Goal: Communication & Community: Participate in discussion

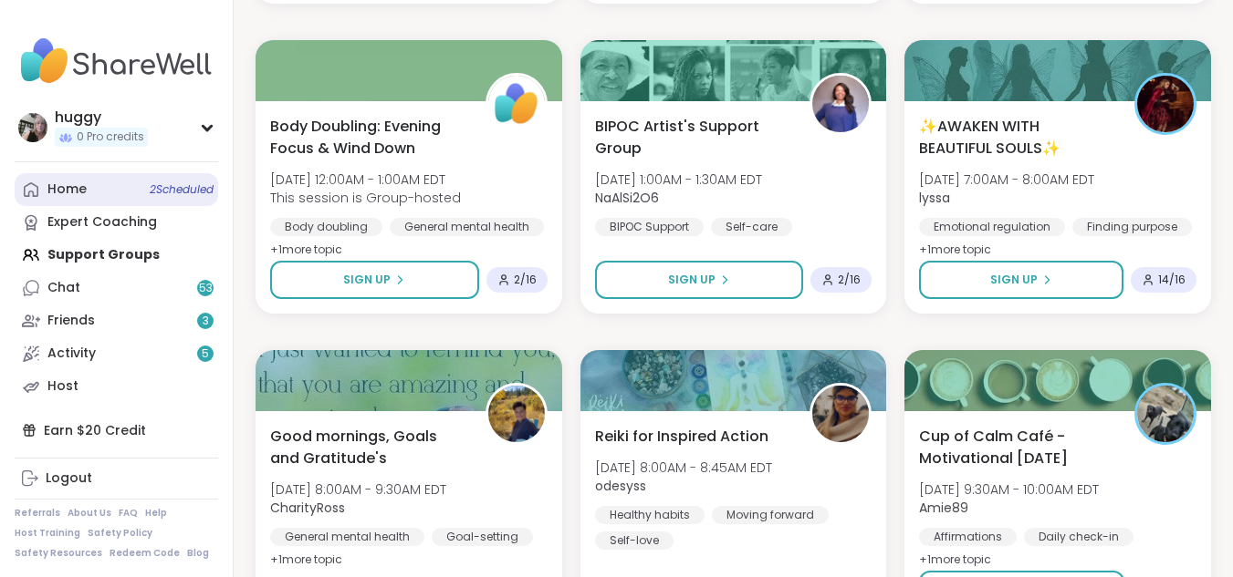
click at [47, 182] on link "Home 2 Scheduled" at bounding box center [116, 189] width 203 height 33
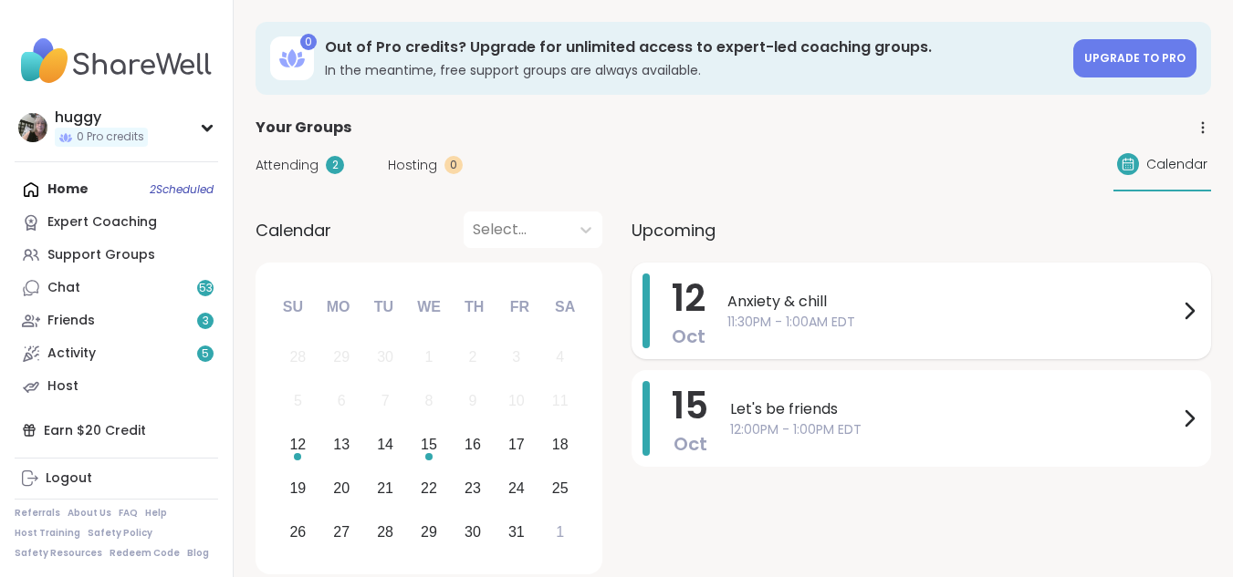
click at [790, 293] on span "Anxiety & chill" at bounding box center [952, 302] width 451 height 22
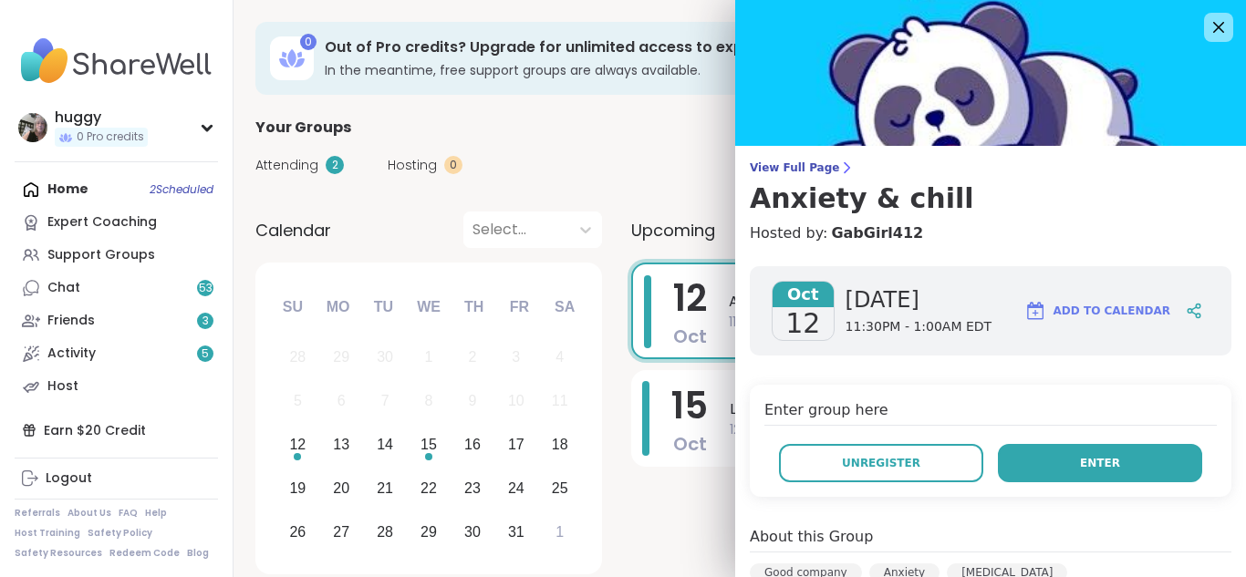
click at [1126, 463] on button "Enter" at bounding box center [1100, 463] width 204 height 38
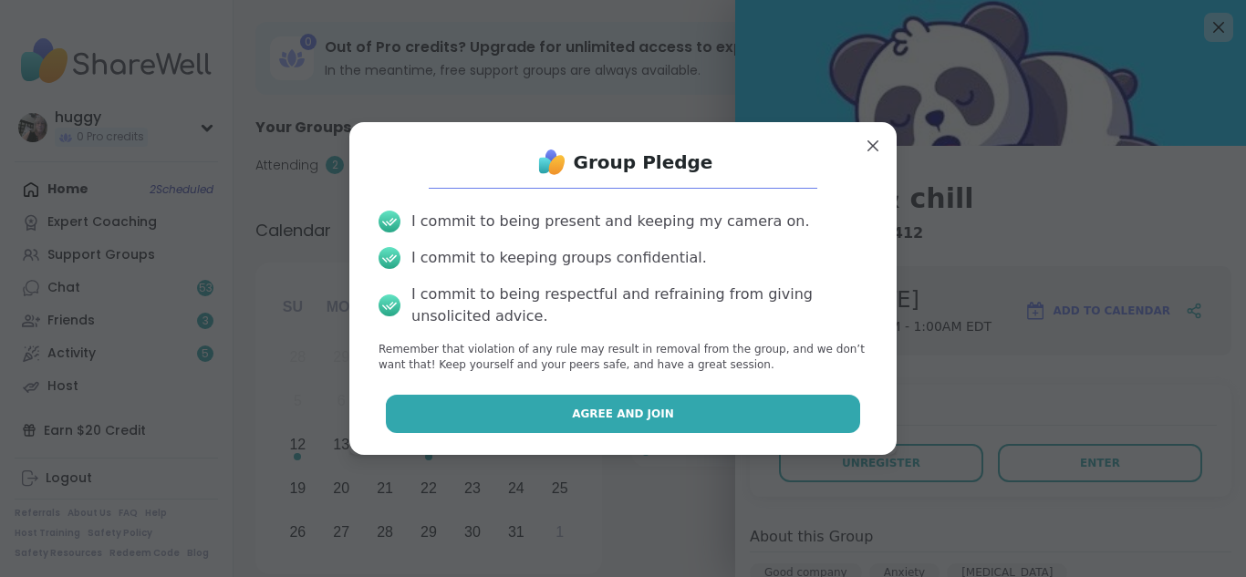
click at [741, 422] on button "Agree and Join" at bounding box center [623, 414] width 475 height 38
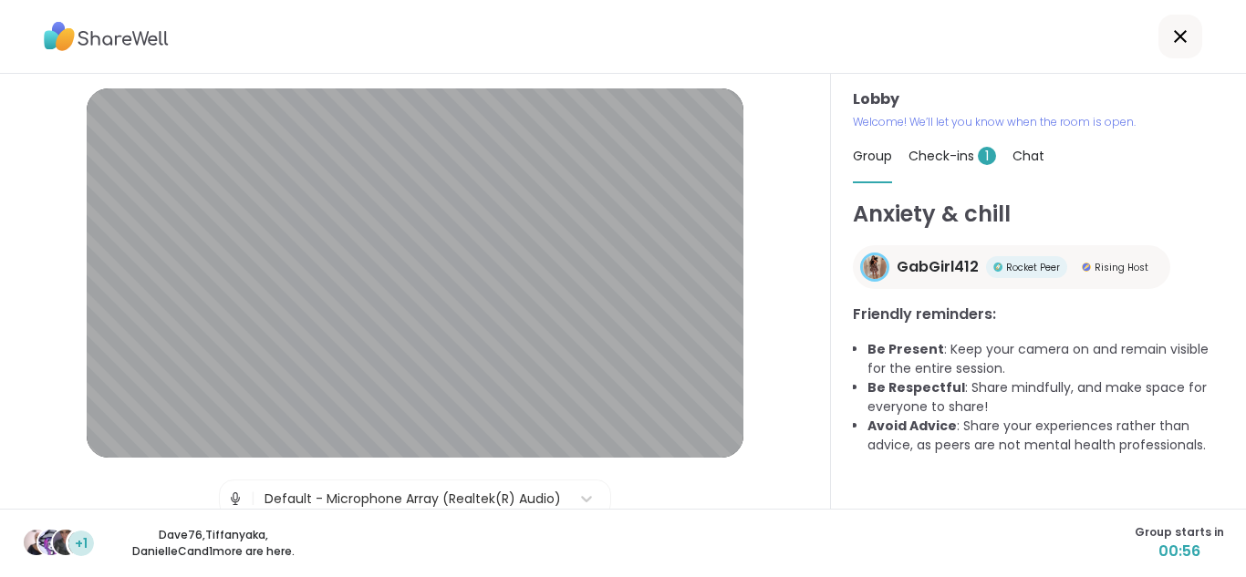
click at [959, 151] on span "Check-ins 1" at bounding box center [953, 156] width 88 height 18
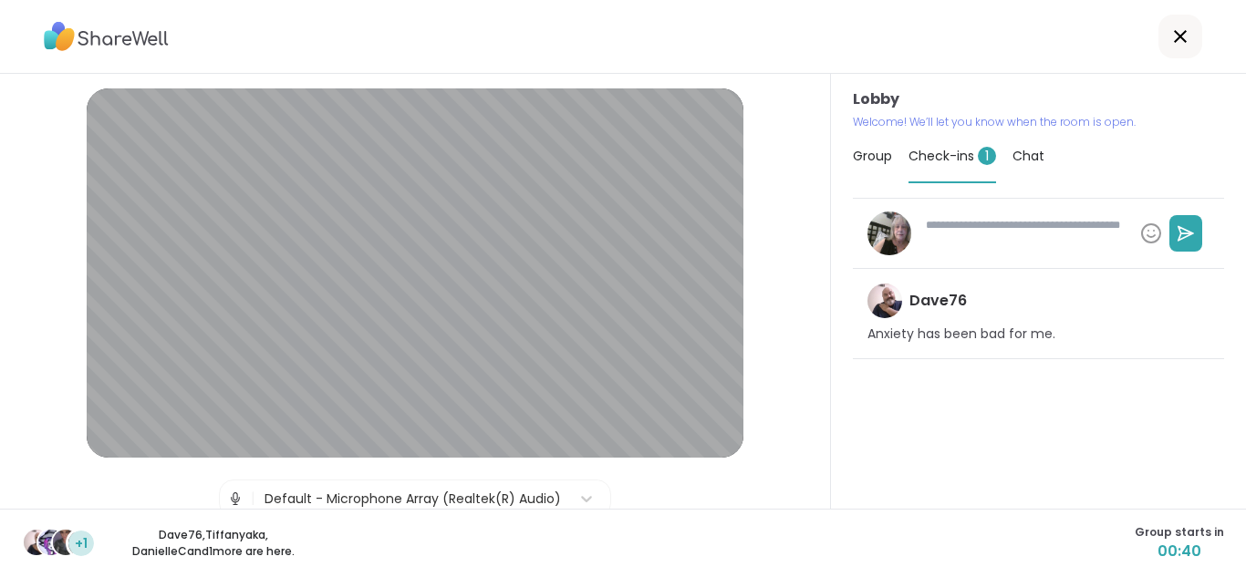
click at [957, 229] on textarea at bounding box center [1026, 233] width 214 height 47
type textarea "*"
type textarea "**"
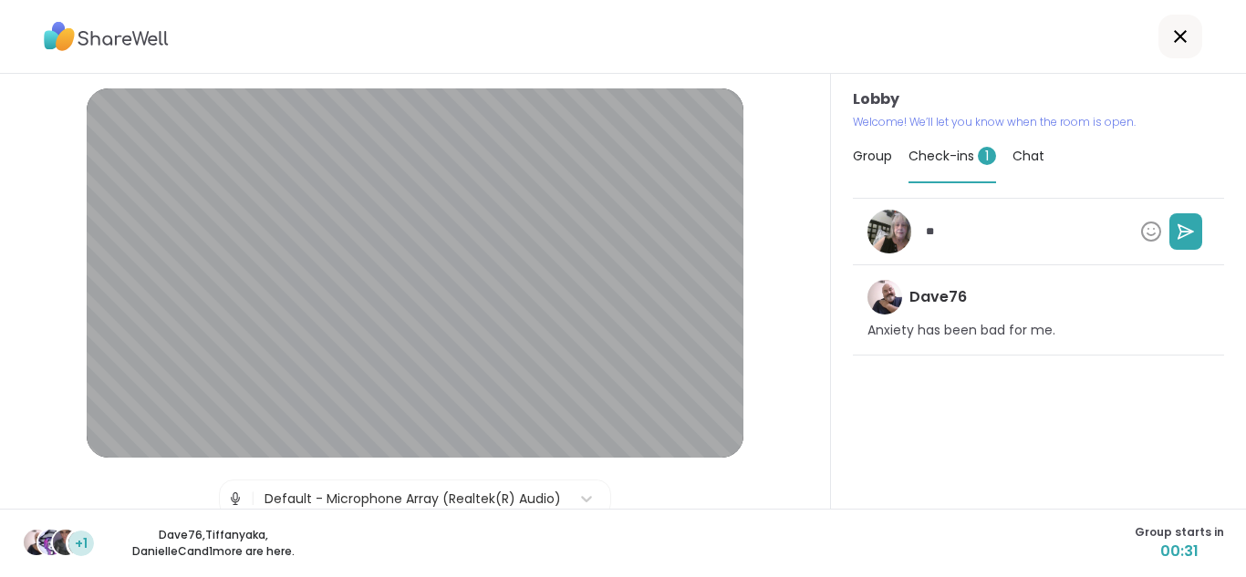
type textarea "*"
type textarea "**"
type textarea "*"
type textarea "****"
type textarea "*"
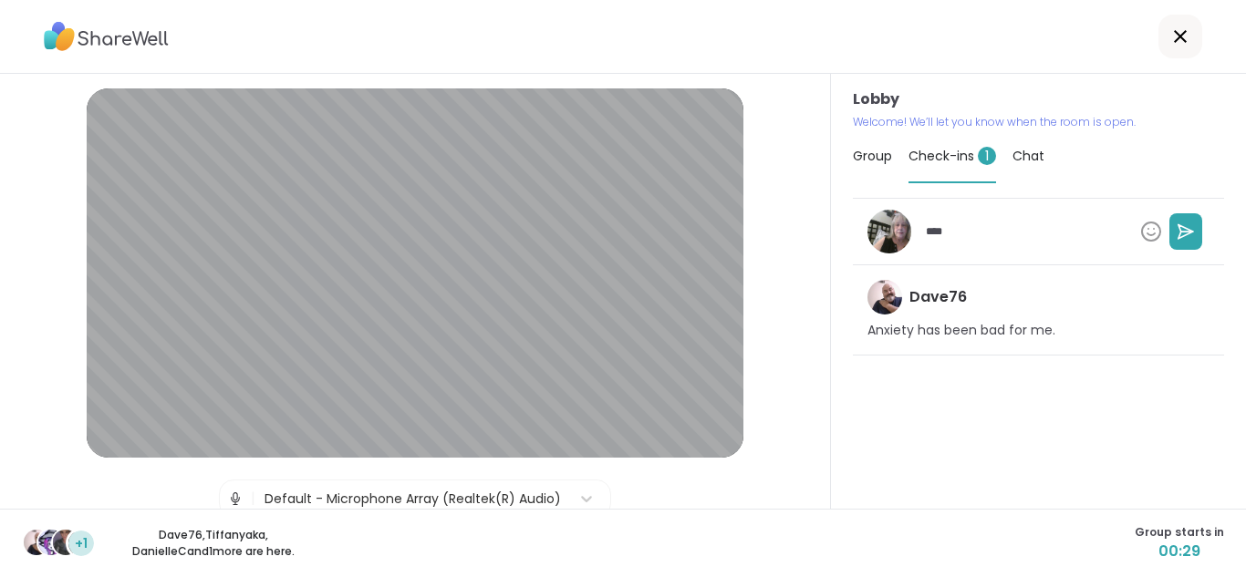
type textarea "*****"
type textarea "*"
type textarea "******"
type textarea "*"
type textarea "******"
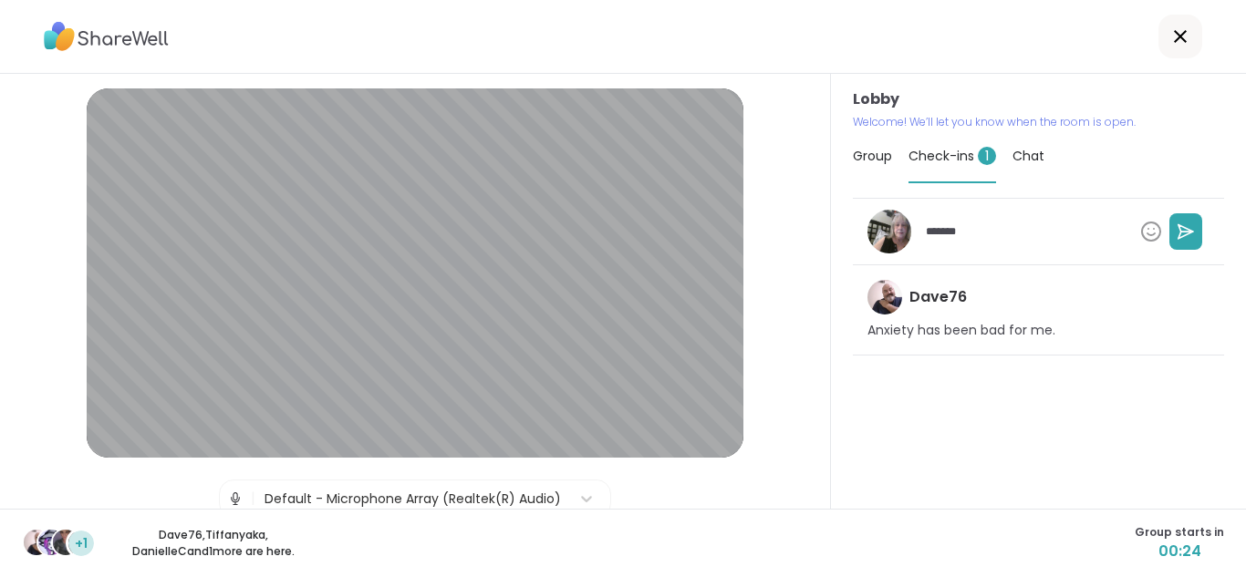
type textarea "*"
type textarea "********"
type textarea "*"
type textarea "*********"
type textarea "*"
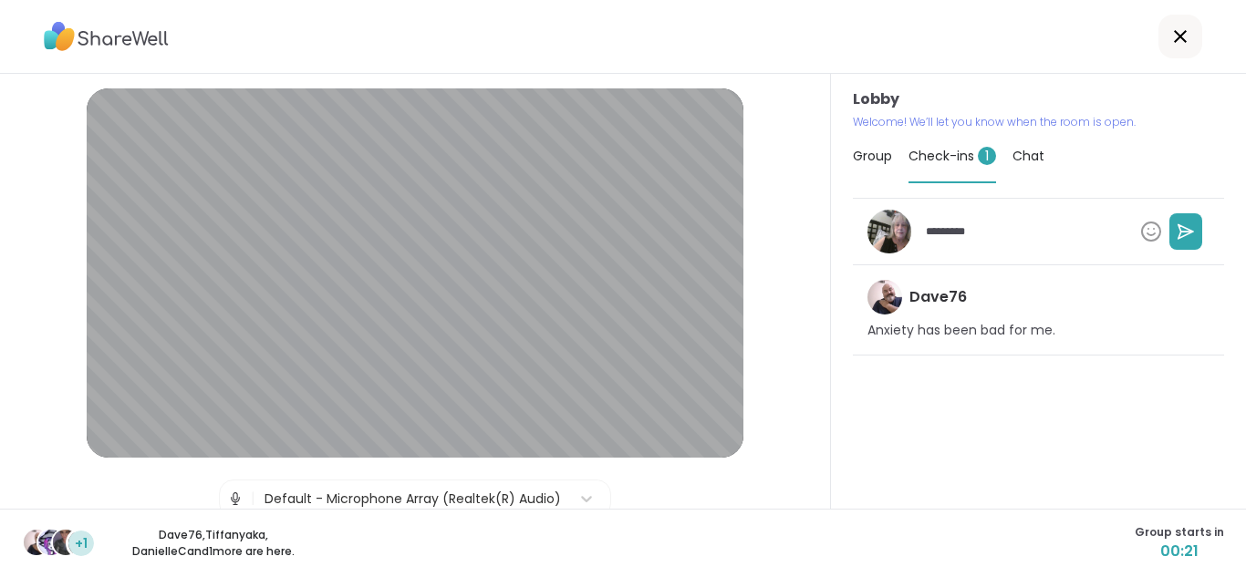
type textarea "**********"
type textarea "*"
type textarea "**********"
type textarea "*"
type textarea "**********"
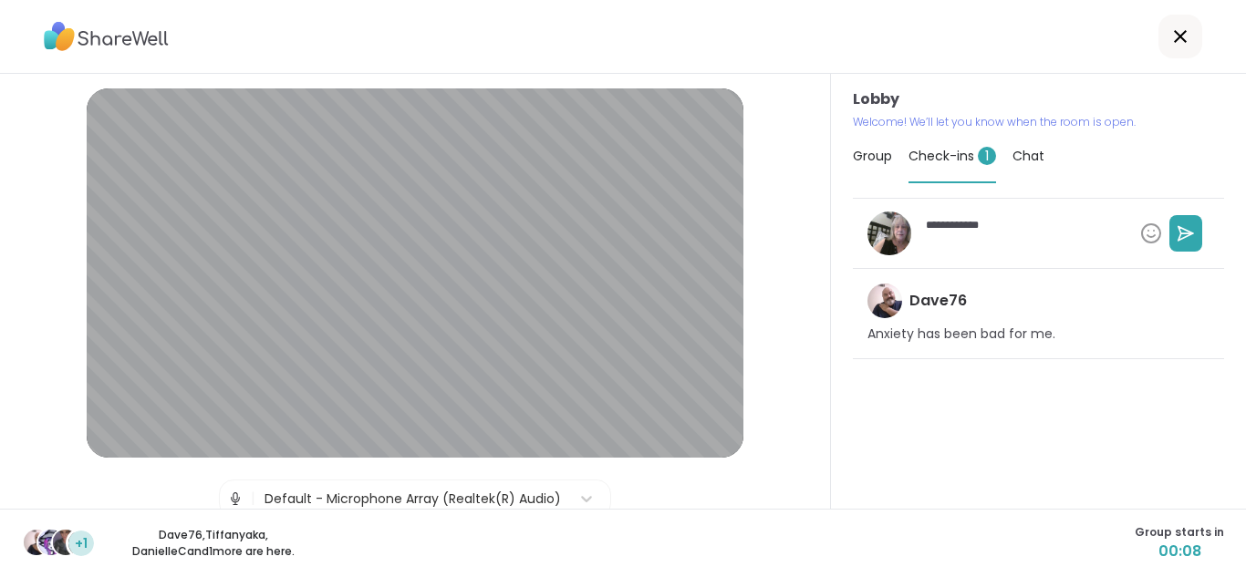
type textarea "*"
type textarea "**********"
click at [1179, 233] on icon at bounding box center [1186, 233] width 15 height 14
type textarea "*"
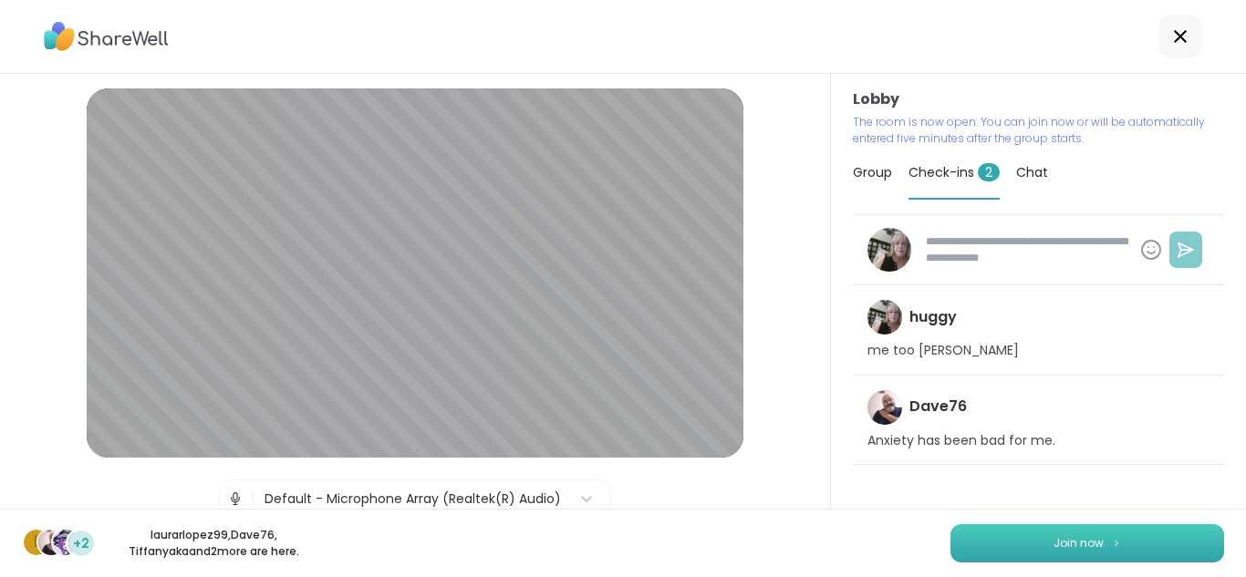
click at [969, 537] on button "Join now" at bounding box center [1088, 544] width 274 height 38
type textarea "*"
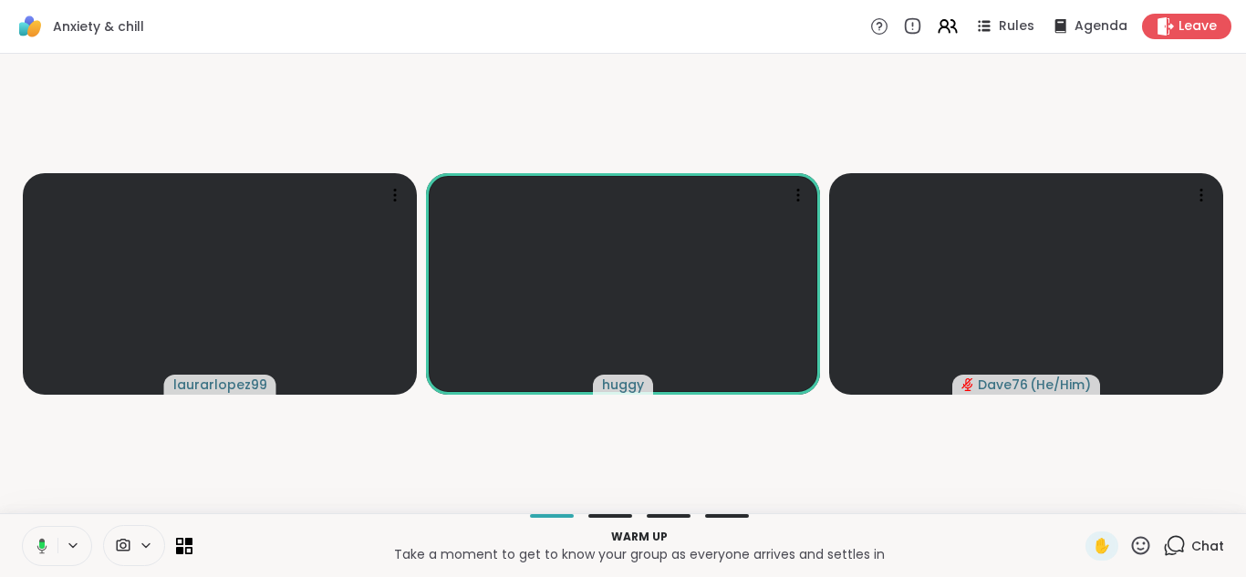
click at [38, 541] on icon at bounding box center [39, 546] width 16 height 16
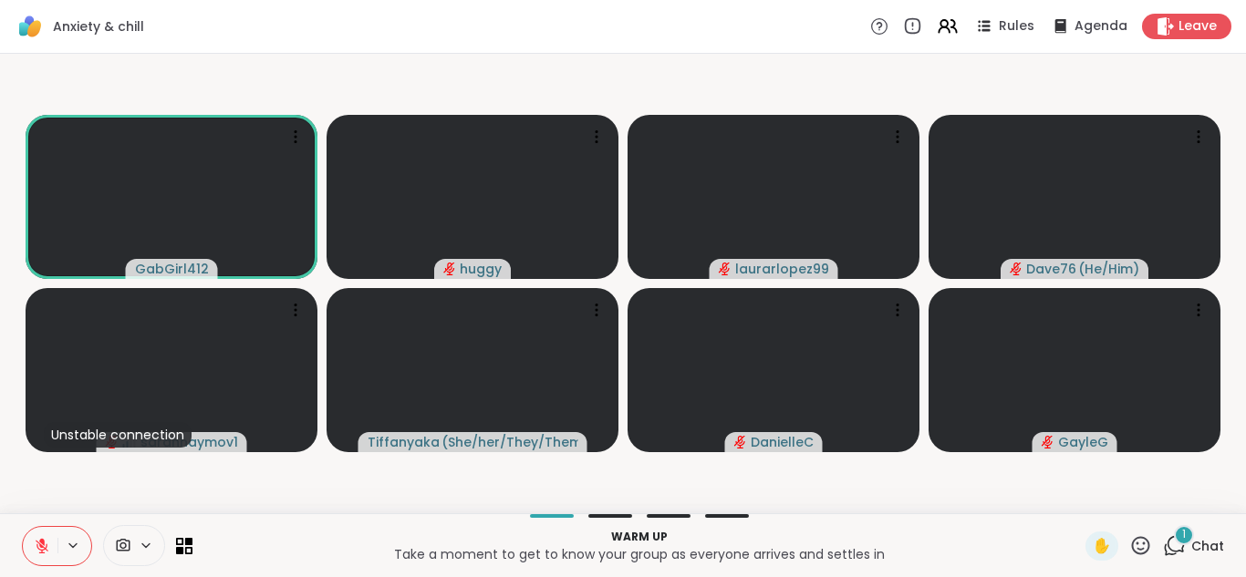
click at [1182, 542] on span "1" at bounding box center [1184, 535] width 4 height 16
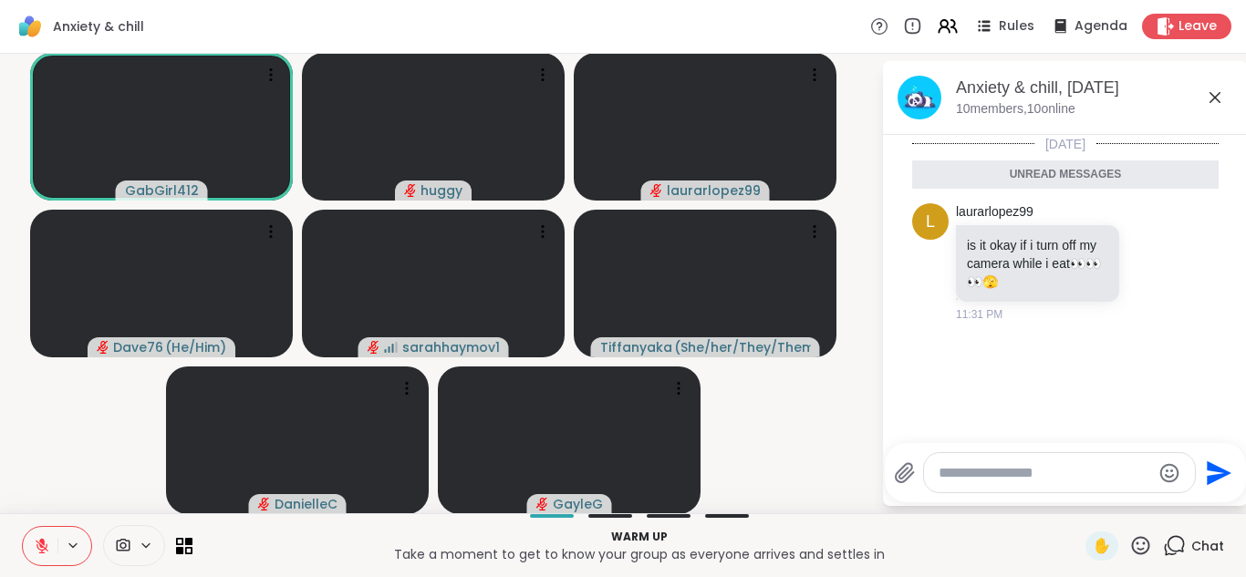
click at [1111, 178] on div "Unread messages" at bounding box center [1065, 175] width 307 height 29
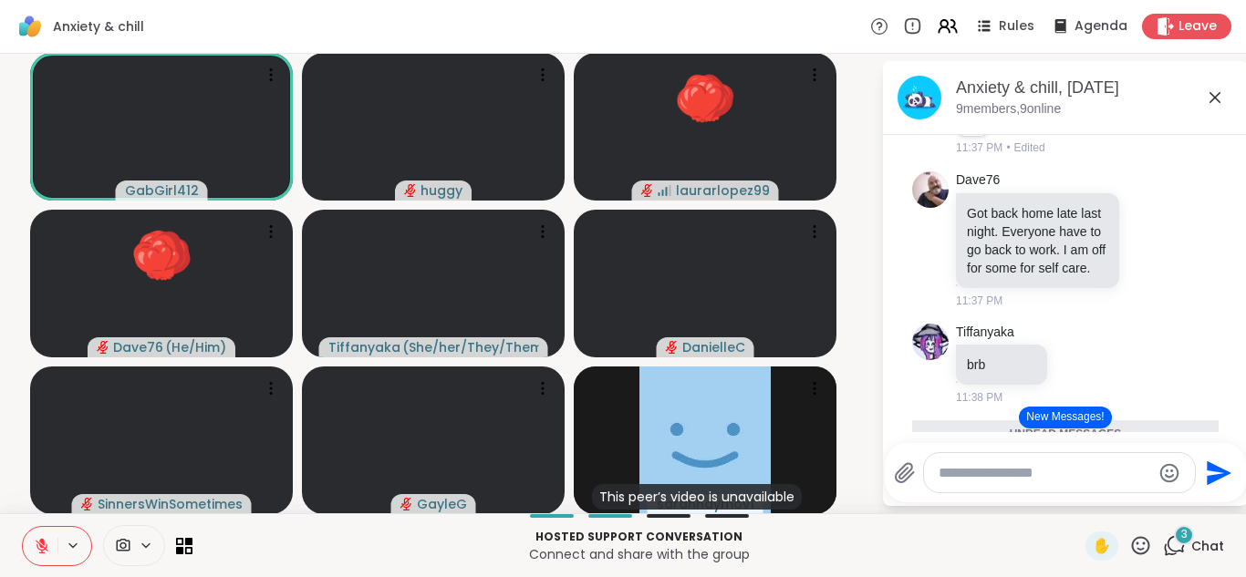
scroll to position [1205, 0]
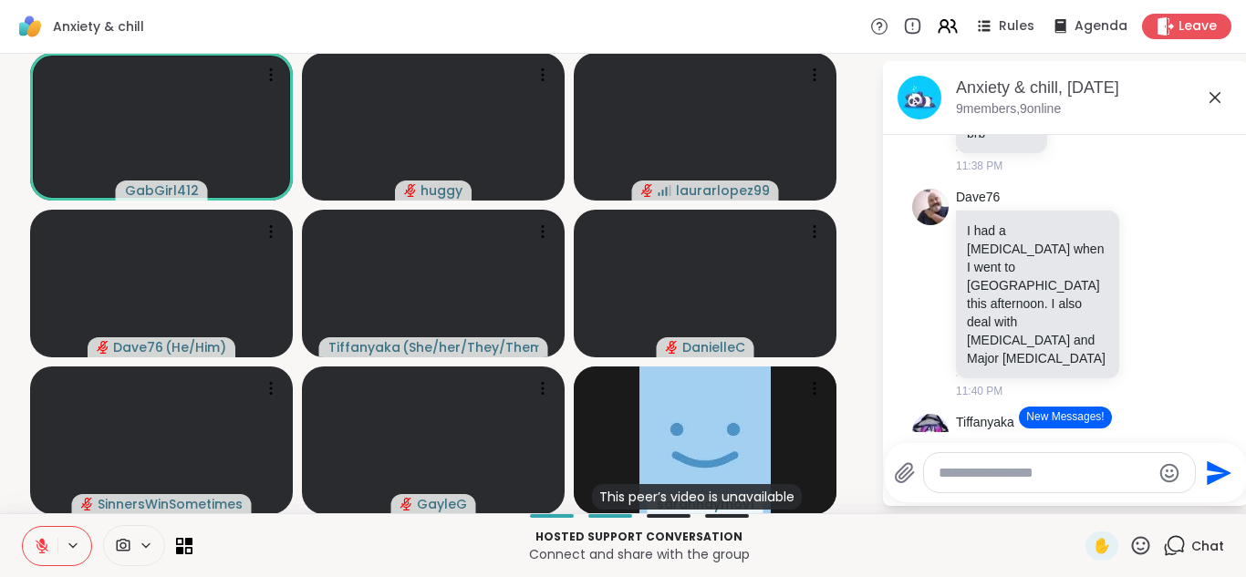
click at [567, 306] on video-player-container "GabGirl412 huggy laurarlopez99 Dave76 ( He/Him ) [PERSON_NAME] ( She/her/They/T…" at bounding box center [440, 283] width 859 height 445
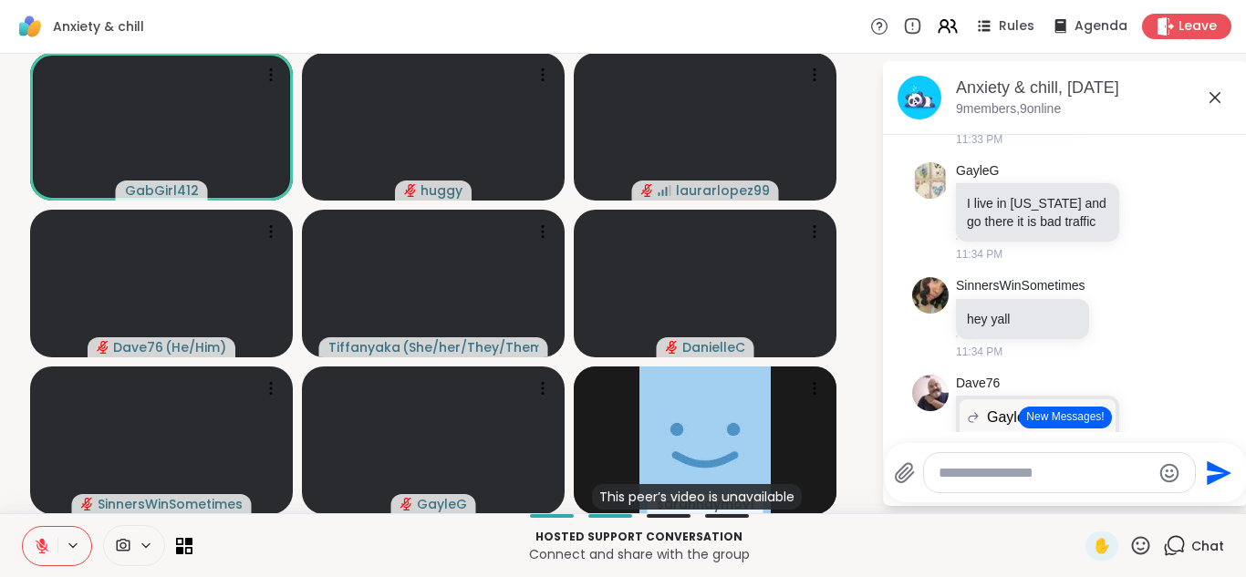
scroll to position [328, 0]
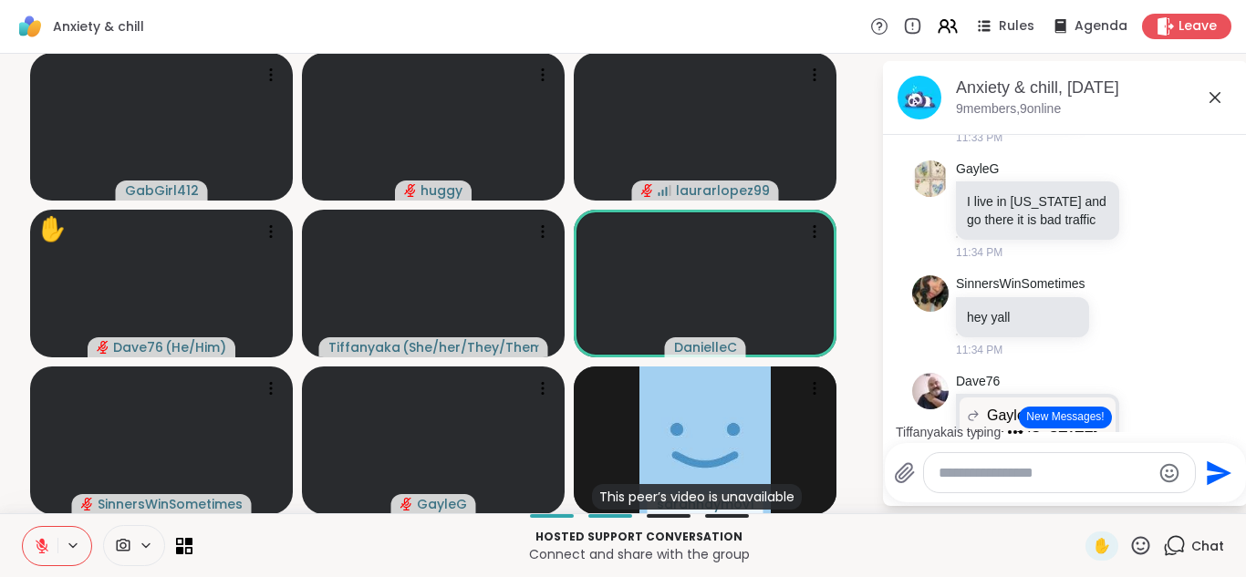
drag, startPoint x: 856, startPoint y: 577, endPoint x: 793, endPoint y: 612, distance: 72.3
click at [793, 577] on html "Anxiety & chill Rules Agenda Leave GabGirl412 huggy laurarlopez99 ✋ Dave76 ( He…" at bounding box center [623, 288] width 1246 height 577
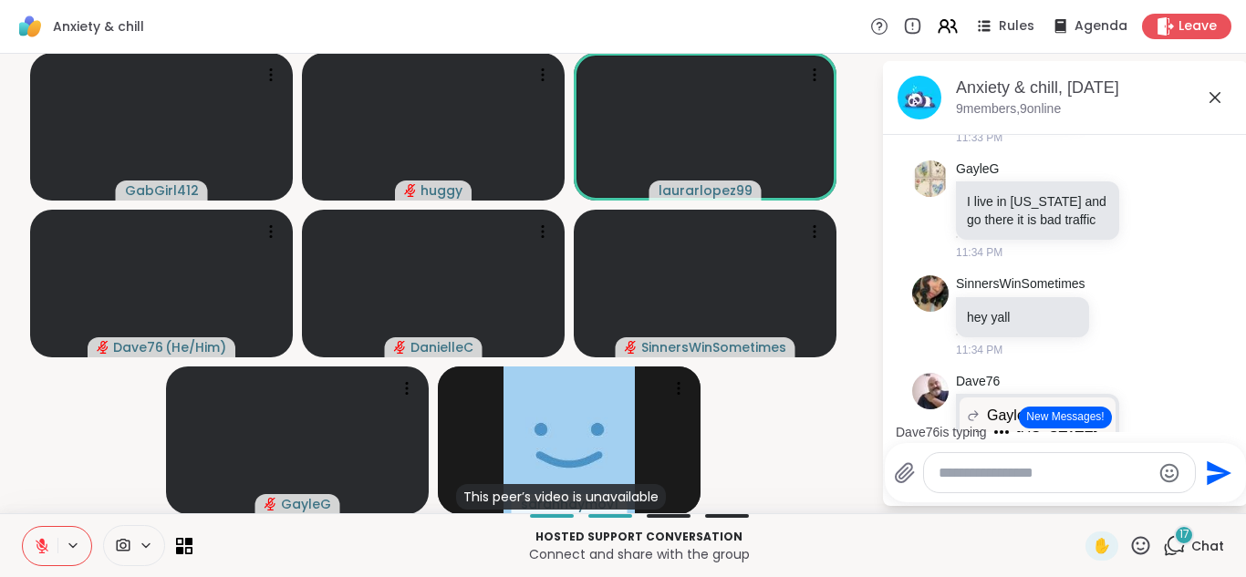
click at [1036, 424] on button "New Messages!" at bounding box center [1065, 418] width 92 height 22
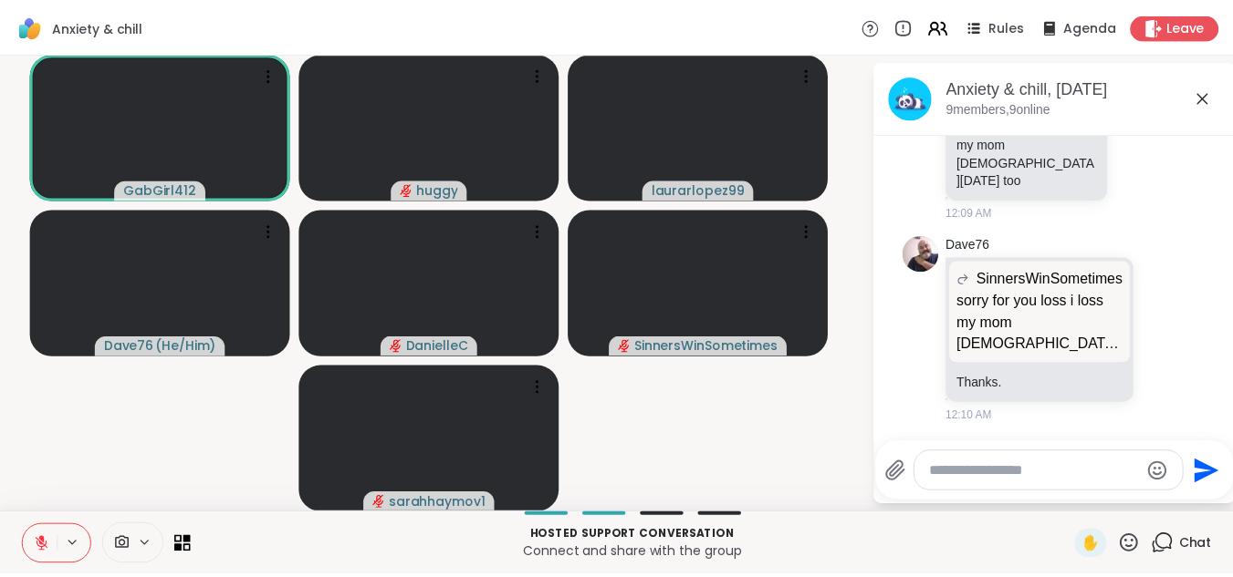
scroll to position [6350, 0]
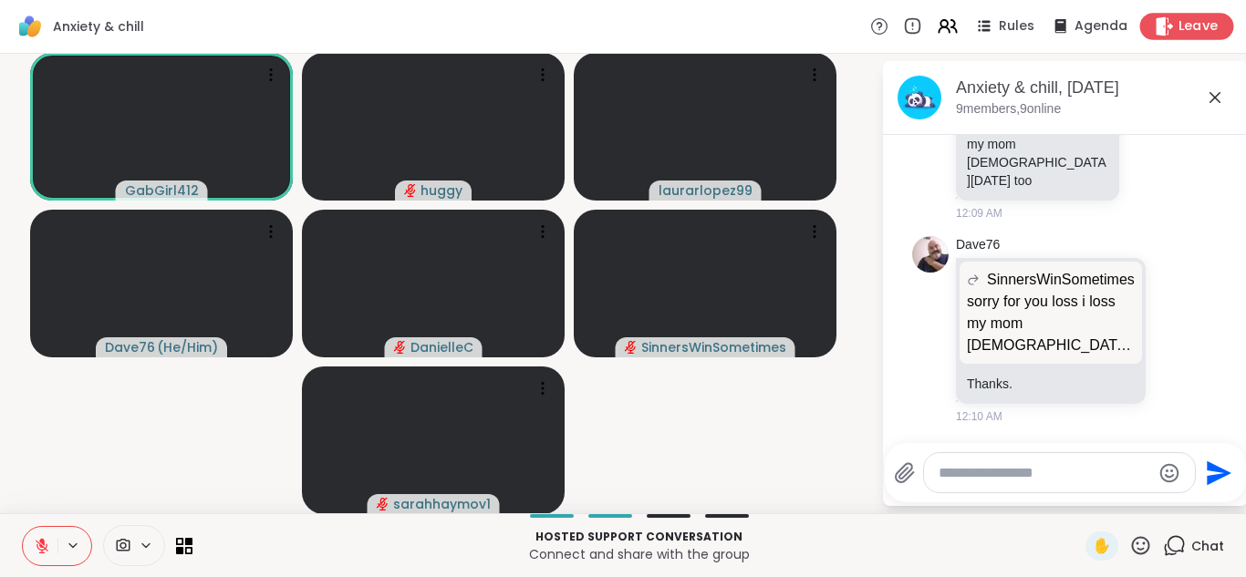
click at [1158, 26] on icon at bounding box center [1165, 25] width 17 height 19
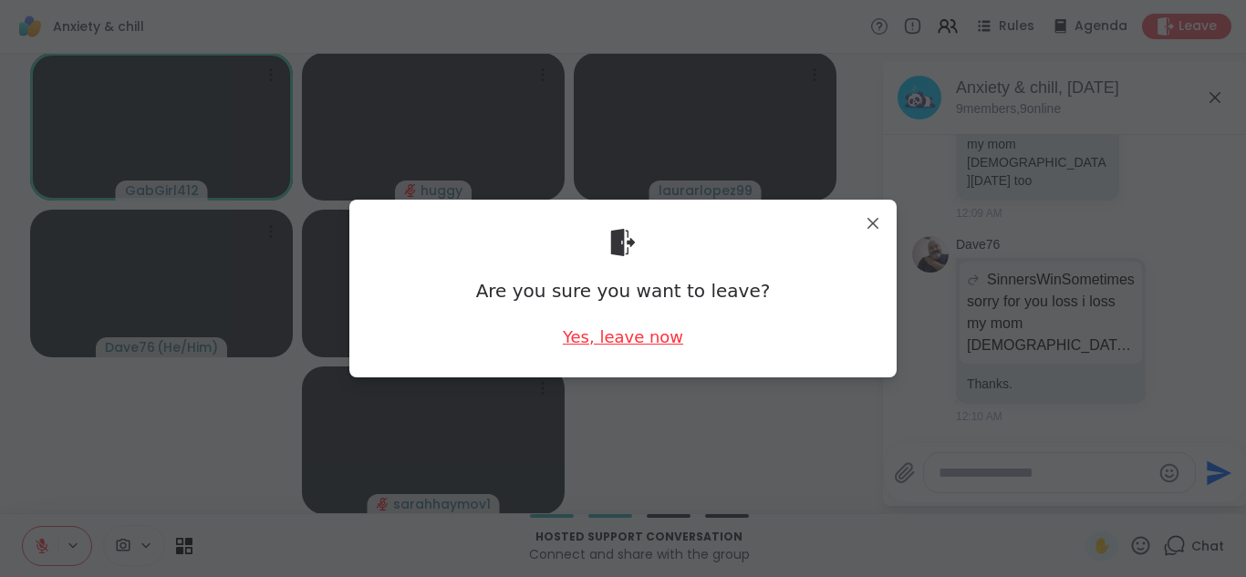
click at [634, 344] on div "Yes, leave now" at bounding box center [623, 337] width 120 height 23
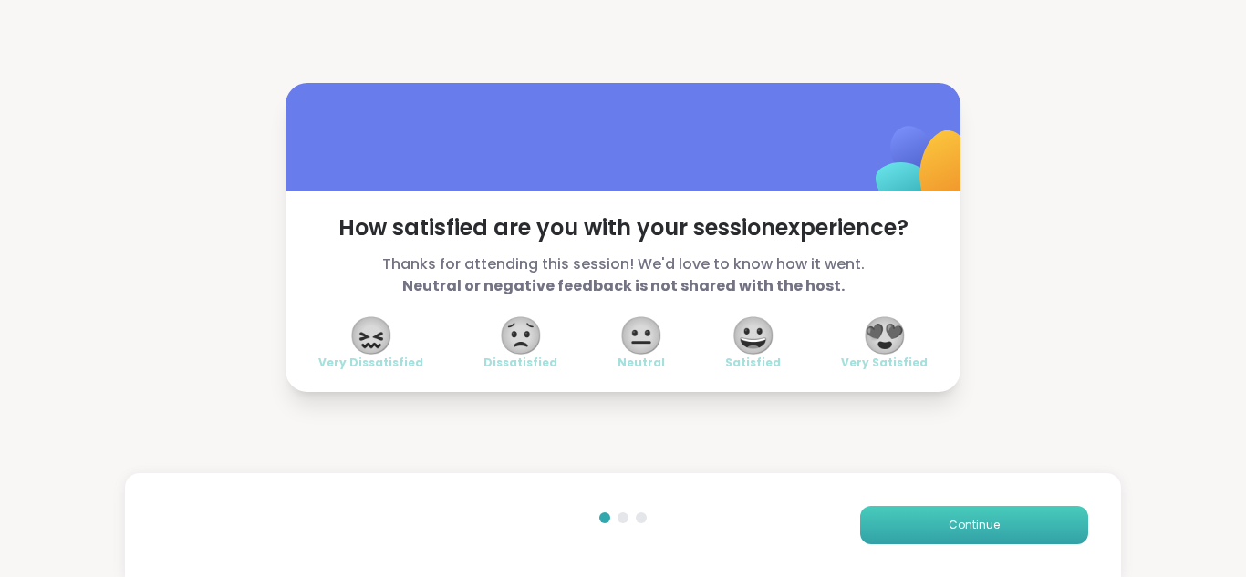
click at [967, 507] on button "Continue" at bounding box center [974, 525] width 228 height 38
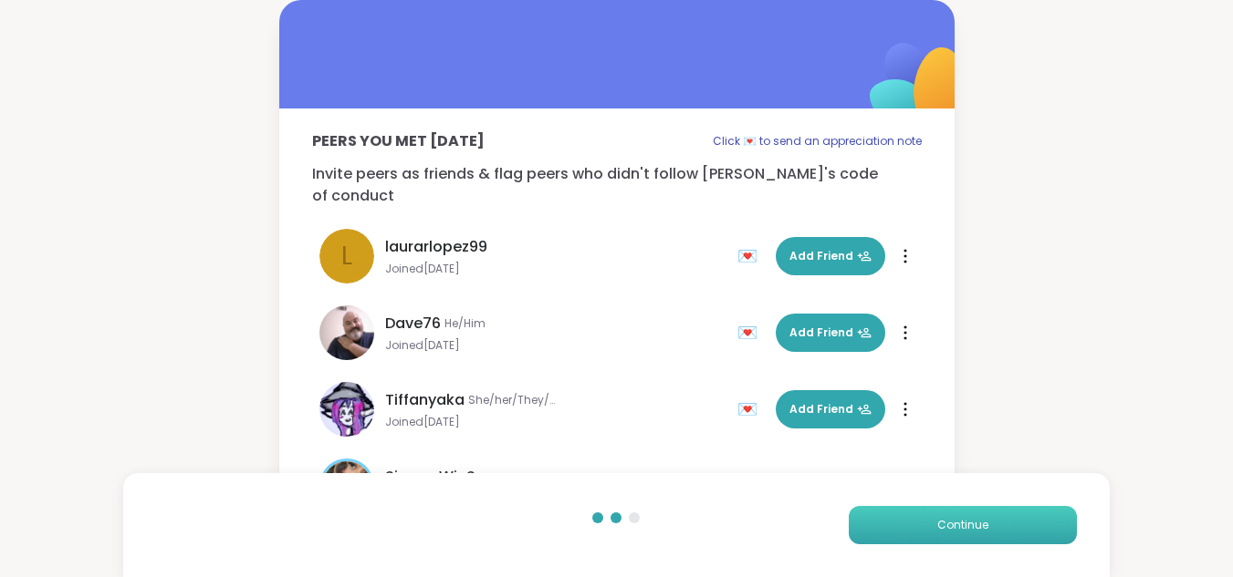
click at [967, 507] on button "Continue" at bounding box center [962, 525] width 228 height 38
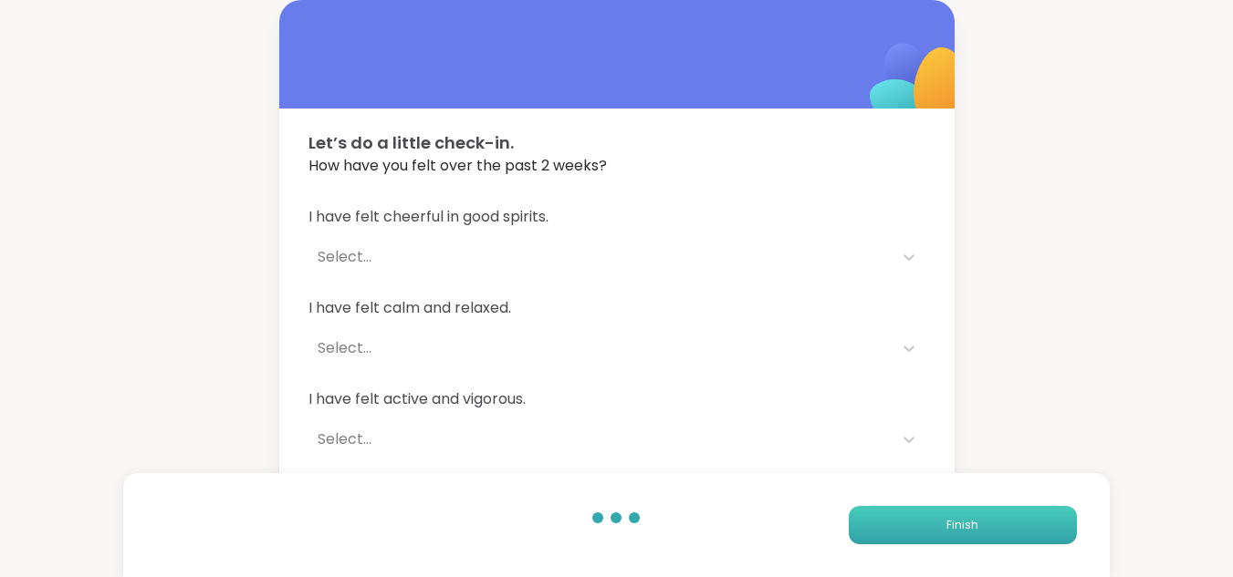
click at [967, 507] on button "Finish" at bounding box center [962, 525] width 228 height 38
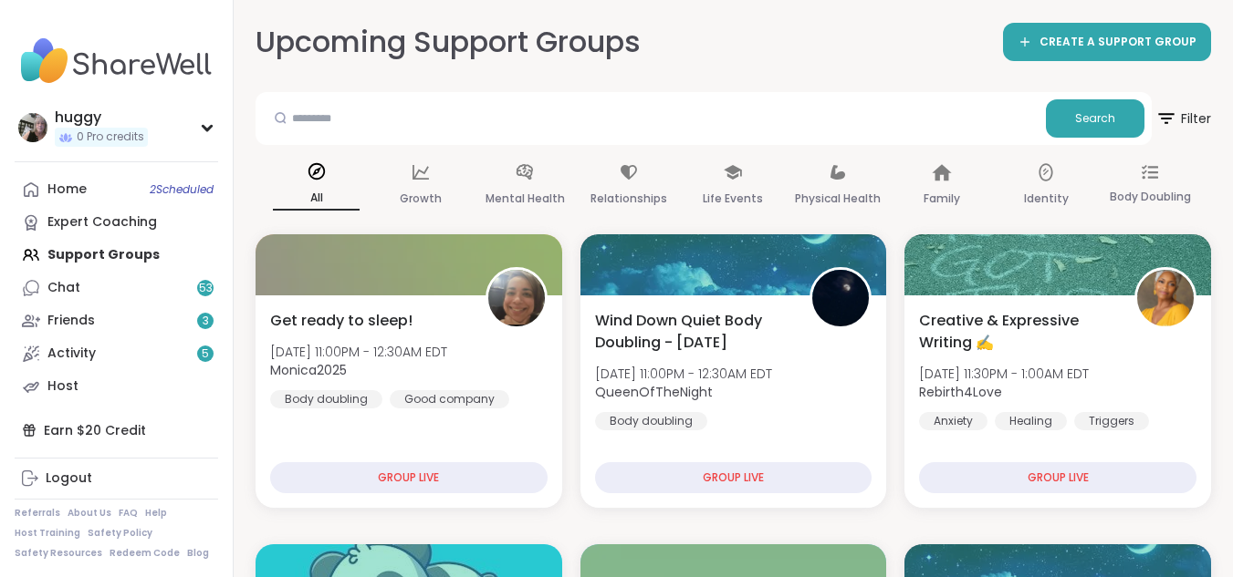
click at [99, 259] on div "Home 2 Scheduled Expert Coaching Support Groups Chat 53 Friends 3 Activity 5 Ho…" at bounding box center [116, 288] width 203 height 230
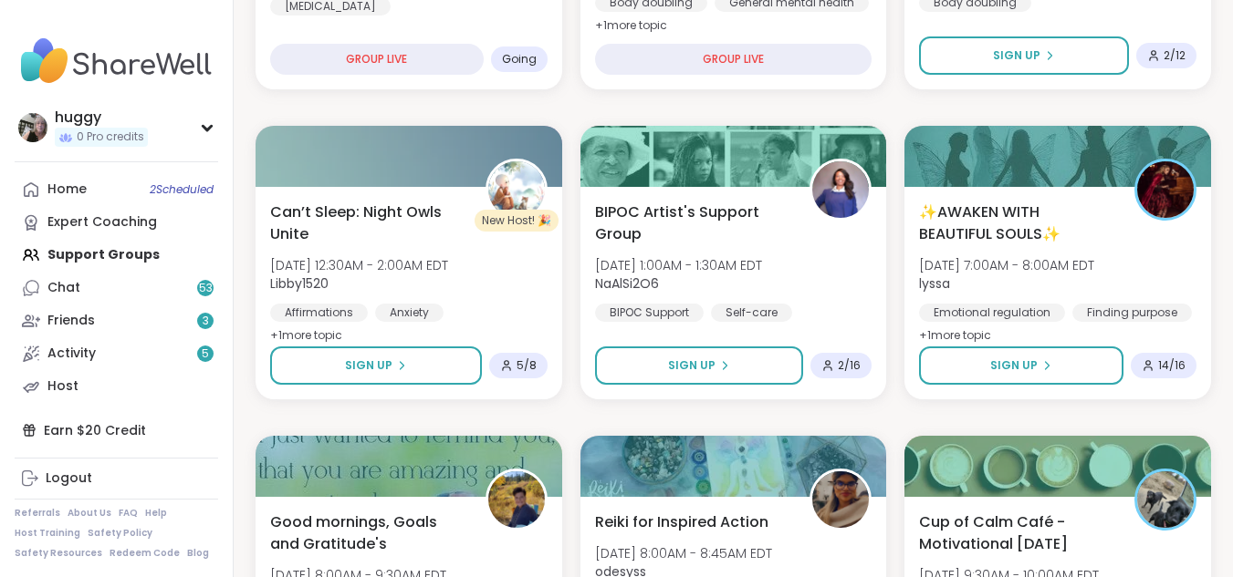
scroll to position [765, 0]
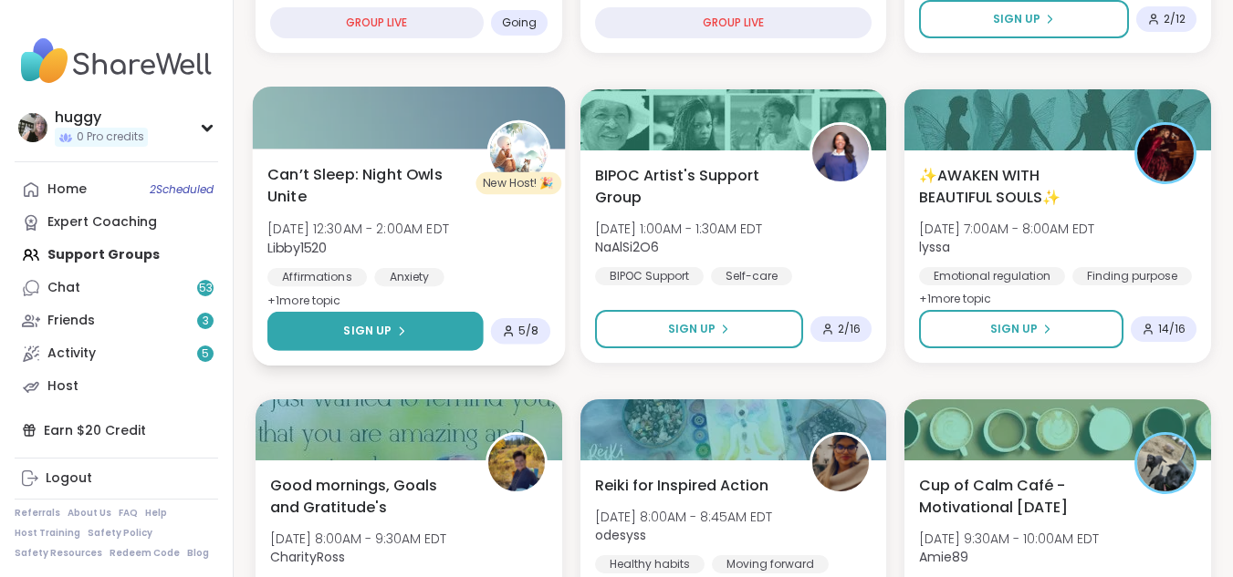
click at [429, 323] on button "Sign Up" at bounding box center [374, 331] width 215 height 39
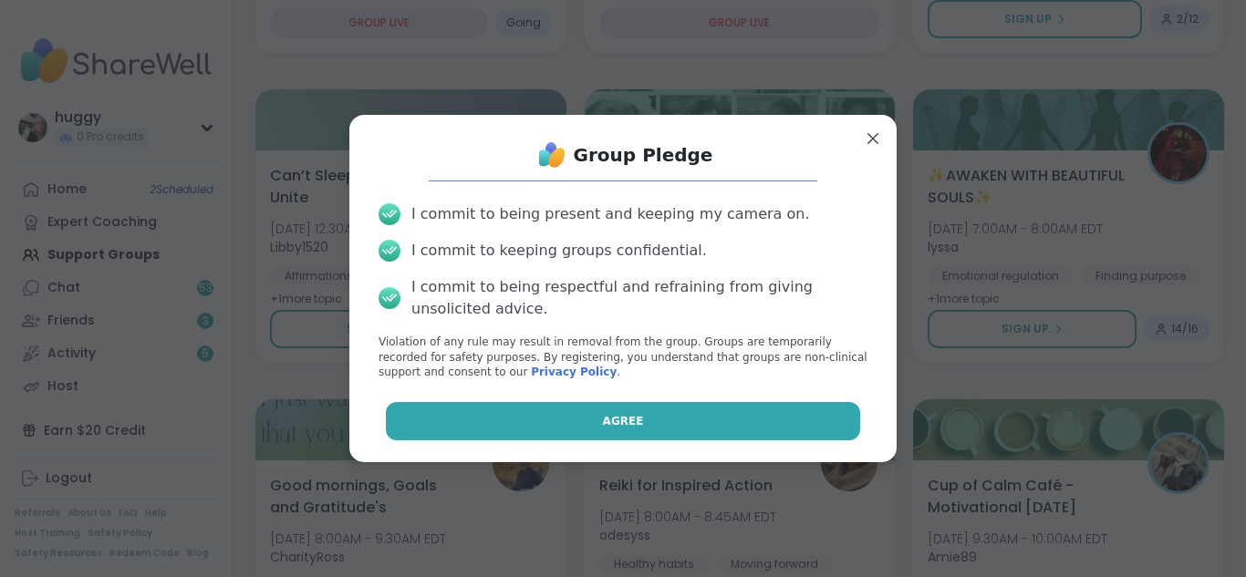
click at [551, 412] on button "Agree" at bounding box center [623, 421] width 475 height 38
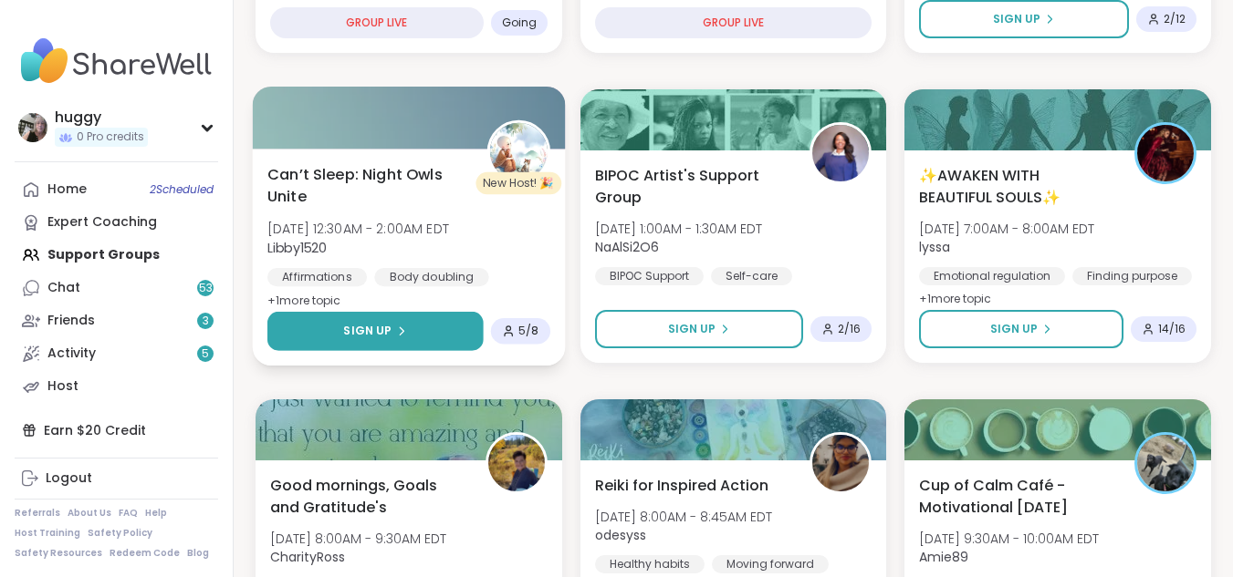
click at [462, 338] on button "Sign Up" at bounding box center [374, 331] width 215 height 39
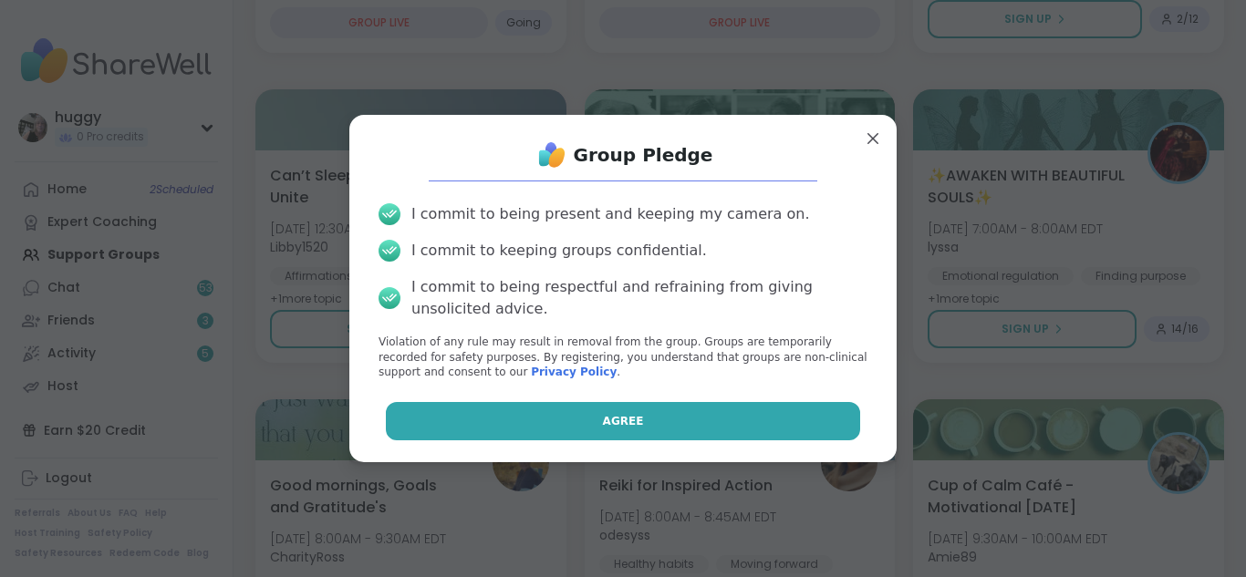
click at [622, 403] on button "Agree" at bounding box center [623, 421] width 475 height 38
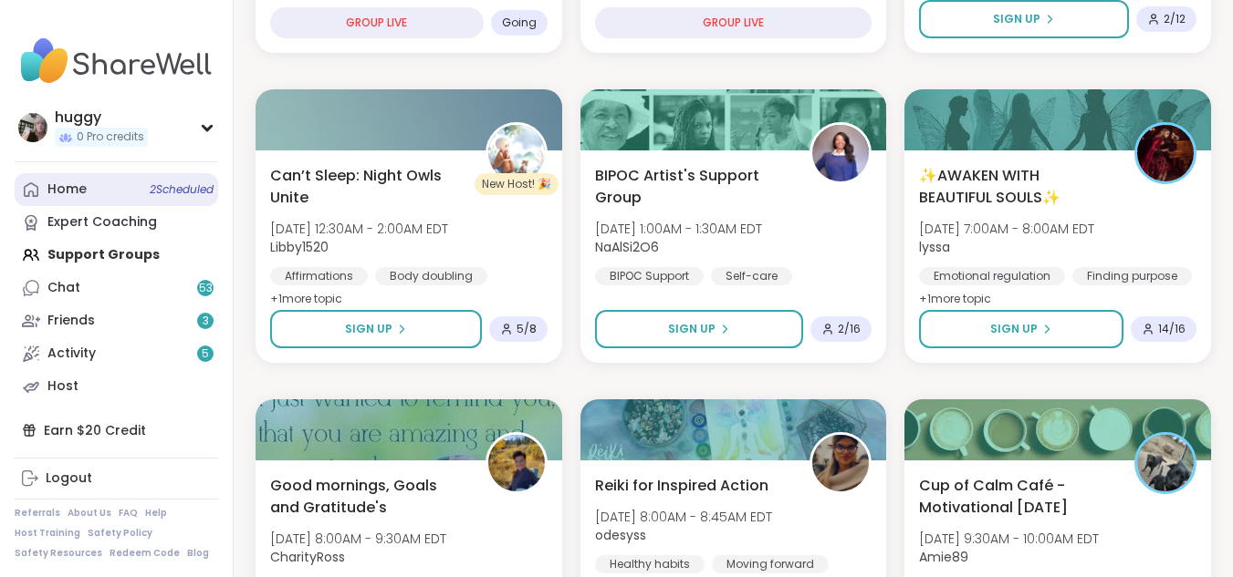
click at [161, 189] on span "2 Scheduled" at bounding box center [182, 189] width 64 height 15
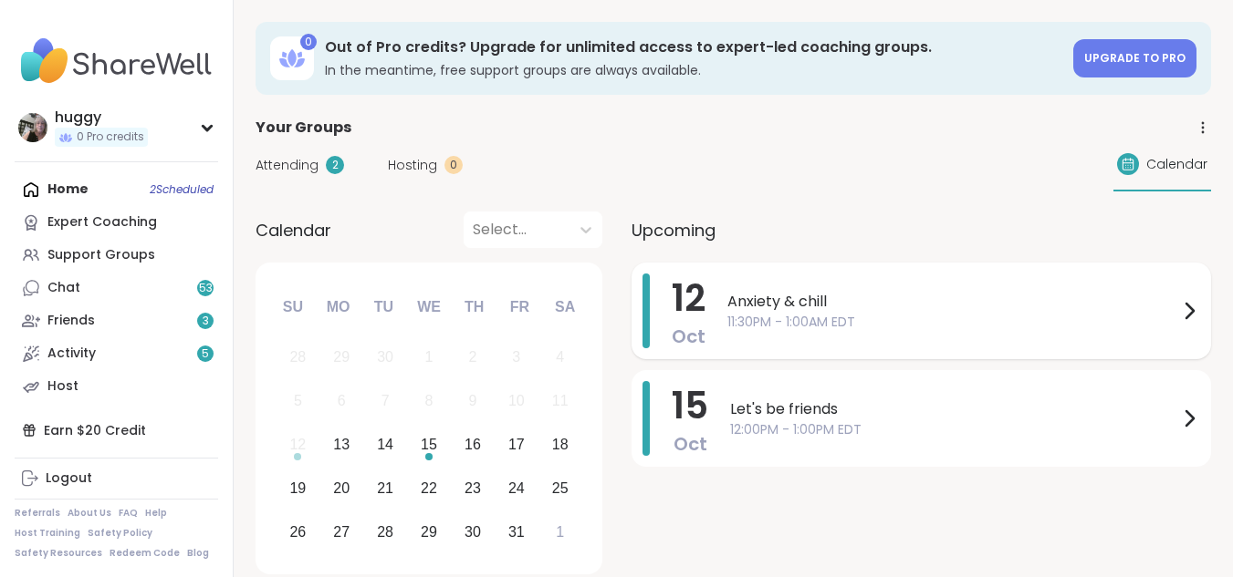
click at [898, 320] on span "11:30PM - 1:00AM EDT" at bounding box center [952, 322] width 451 height 19
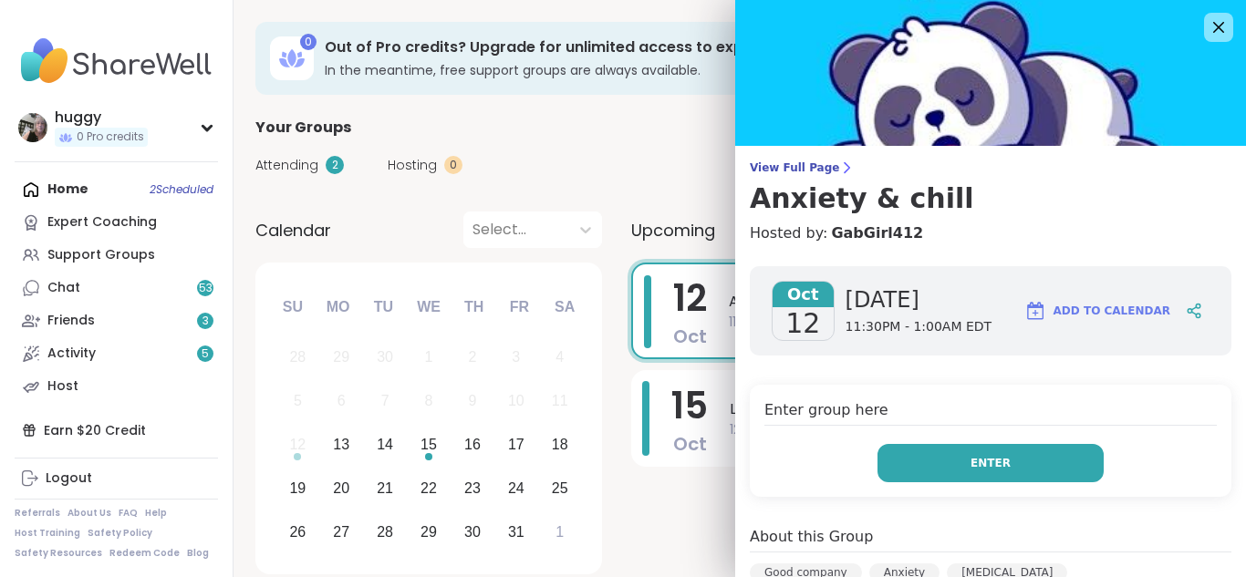
click at [944, 464] on button "Enter" at bounding box center [991, 463] width 226 height 38
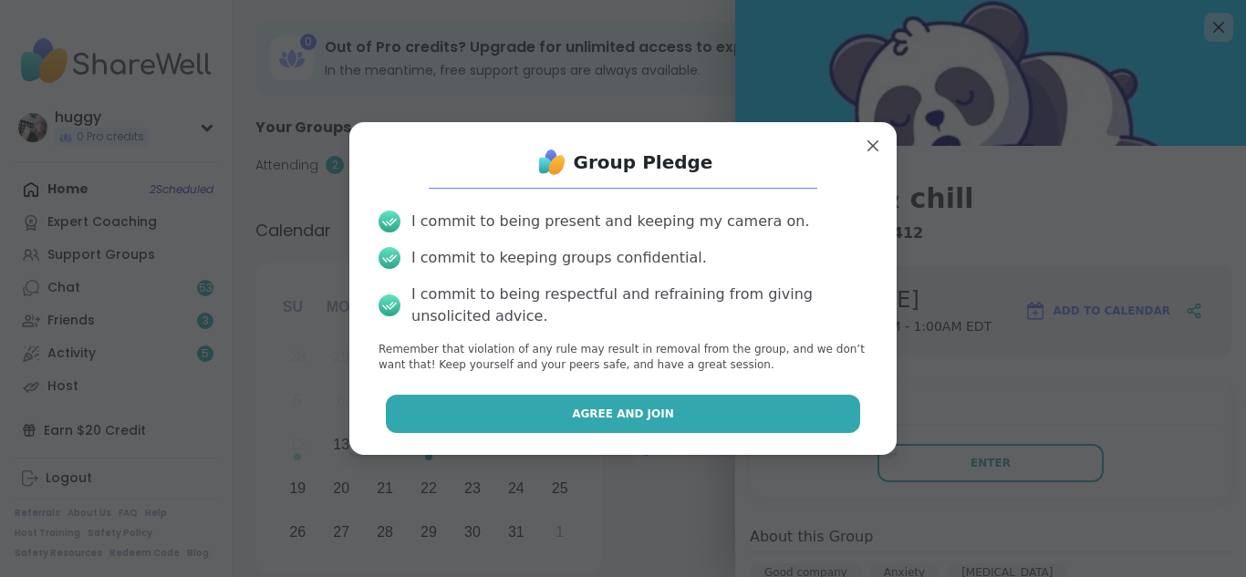
click at [598, 419] on span "Agree and Join" at bounding box center [623, 414] width 102 height 16
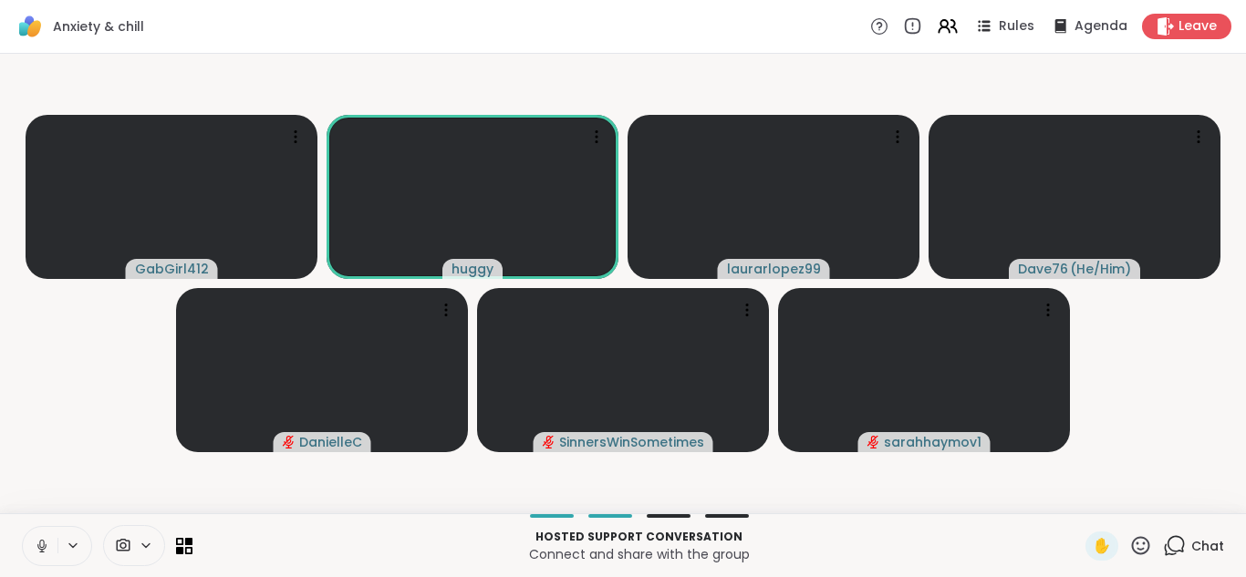
click at [40, 549] on icon at bounding box center [41, 546] width 9 height 5
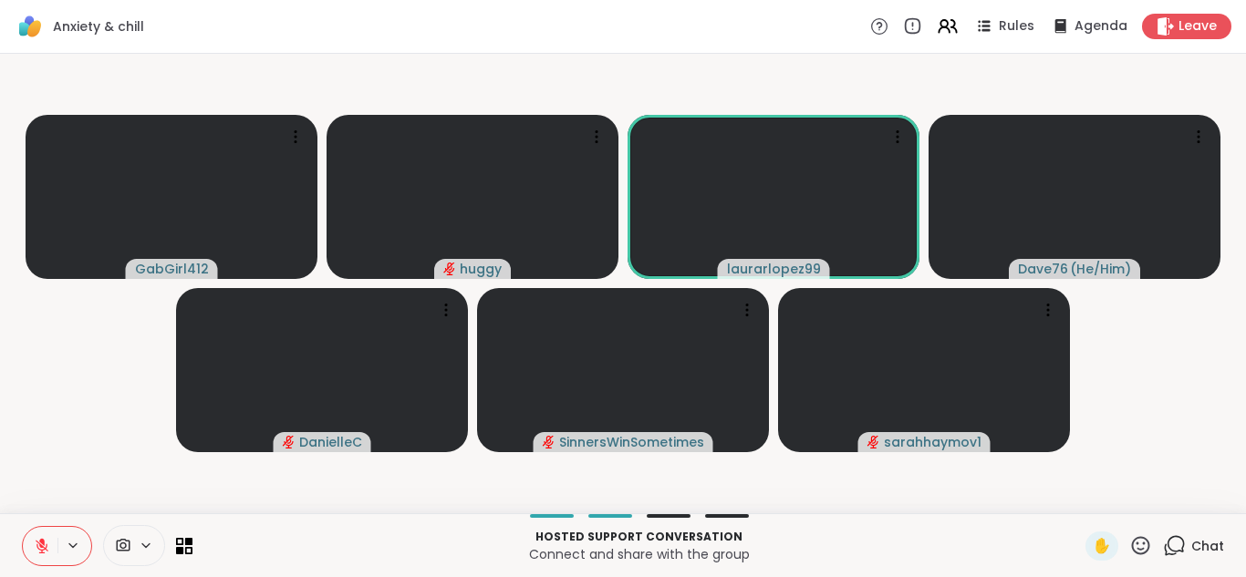
click at [54, 541] on button at bounding box center [40, 546] width 35 height 38
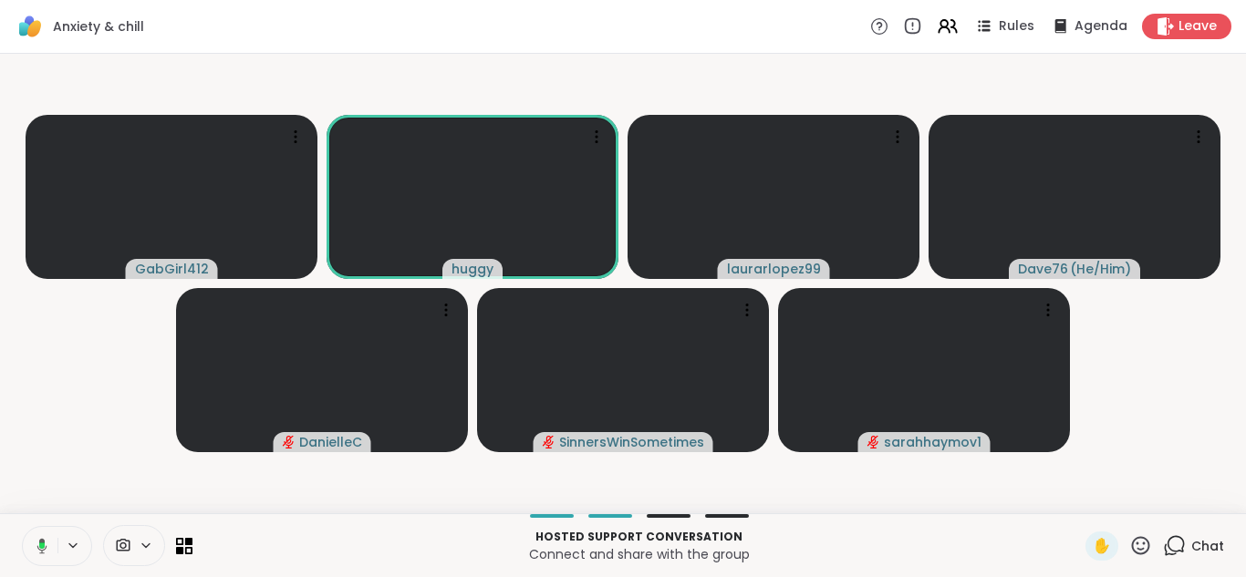
click at [46, 541] on icon at bounding box center [39, 546] width 16 height 16
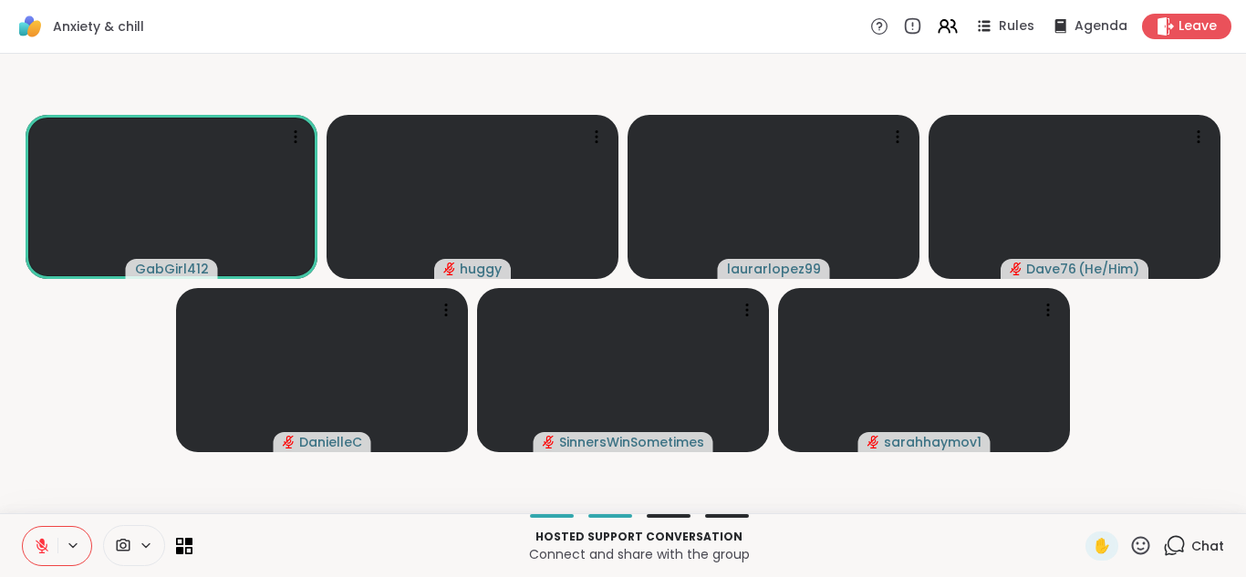
click at [46, 541] on icon at bounding box center [42, 546] width 16 height 16
click at [42, 544] on icon at bounding box center [42, 546] width 16 height 16
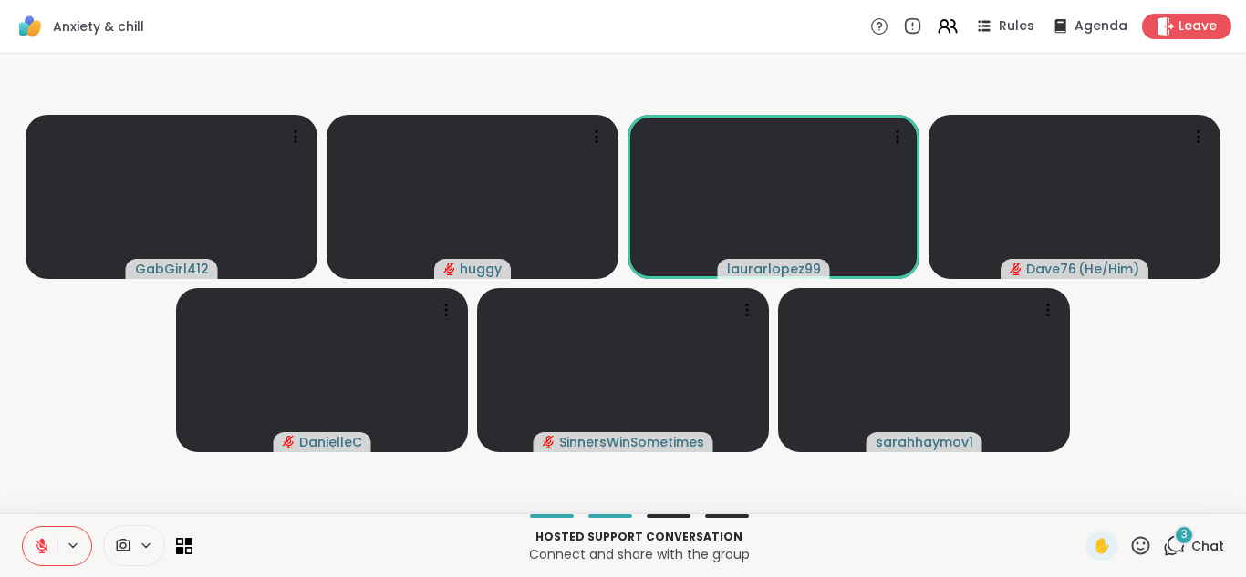
click at [1181, 540] on span "3" at bounding box center [1184, 535] width 6 height 16
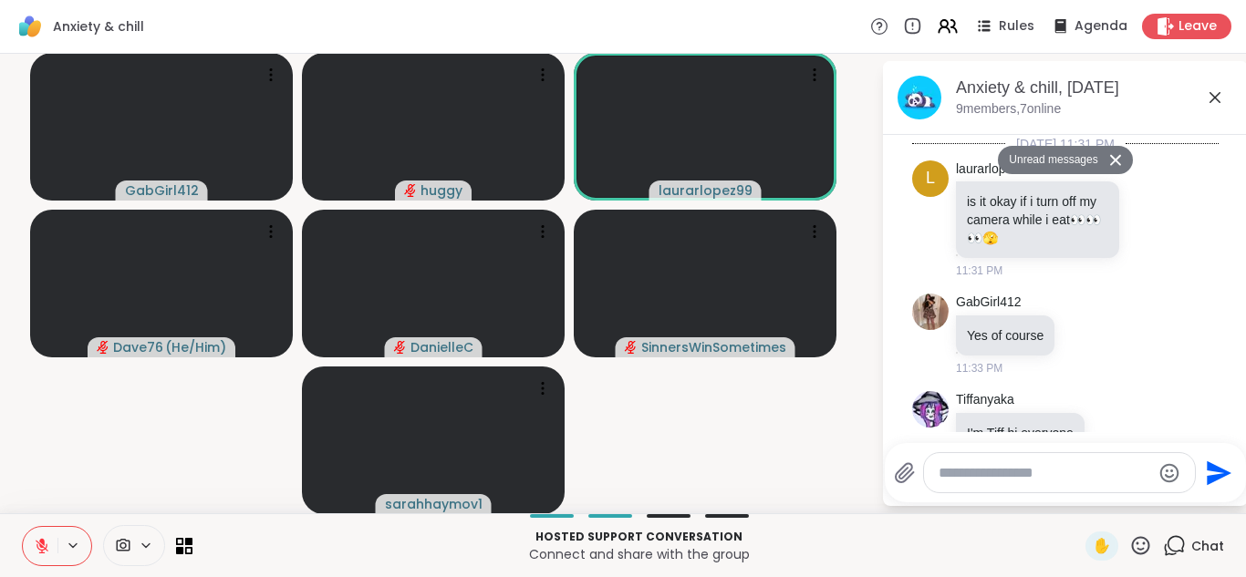
scroll to position [7051, 0]
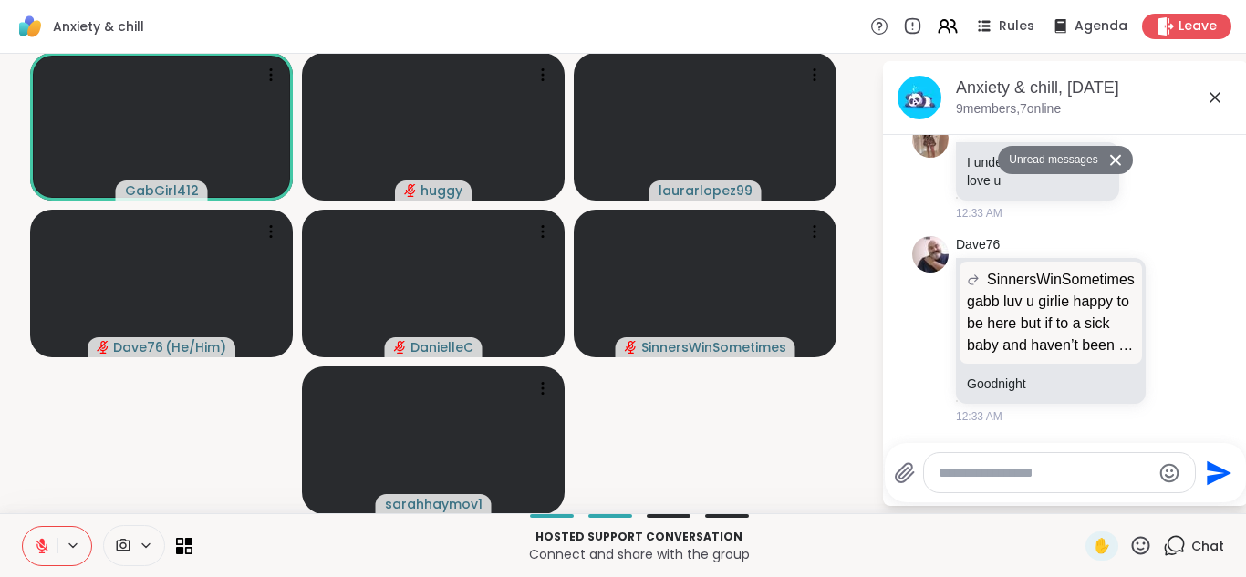
drag, startPoint x: 1176, startPoint y: 573, endPoint x: 1129, endPoint y: 500, distance: 86.6
click at [1129, 500] on div "Anxiety & chill Rules Agenda Leave GabGirl412 huggy laurarlopez99 Dave76 ( He/H…" at bounding box center [623, 288] width 1246 height 577
click at [1045, 336] on p "gabb luv u girlie happy to be here but if to a sick baby and haven’t been as fo…" at bounding box center [1051, 323] width 168 height 66
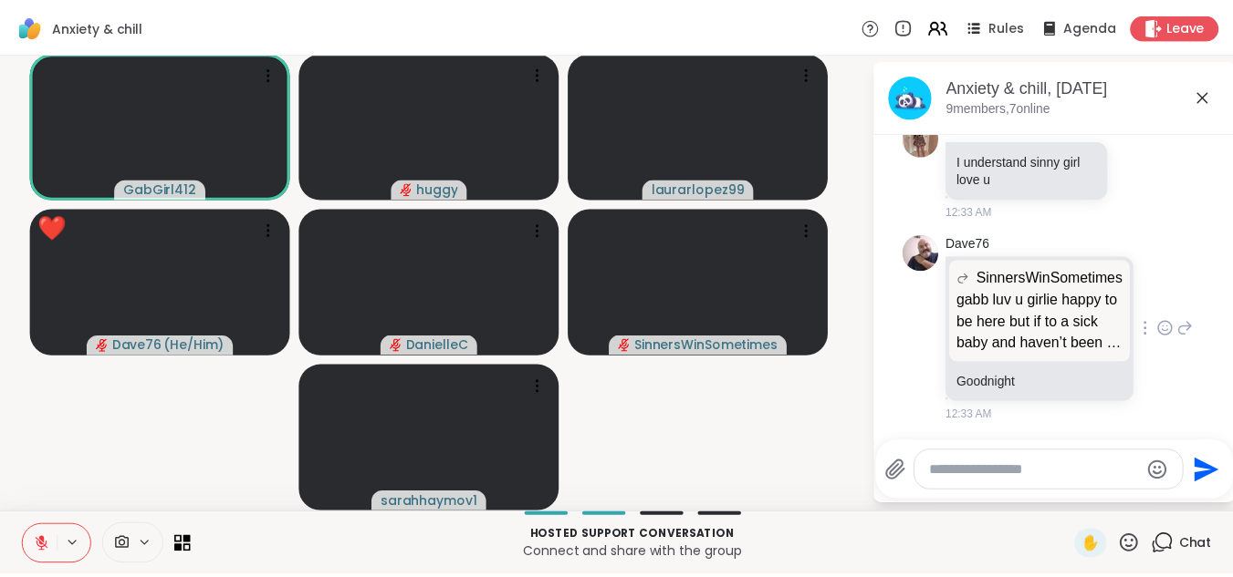
scroll to position [0, 0]
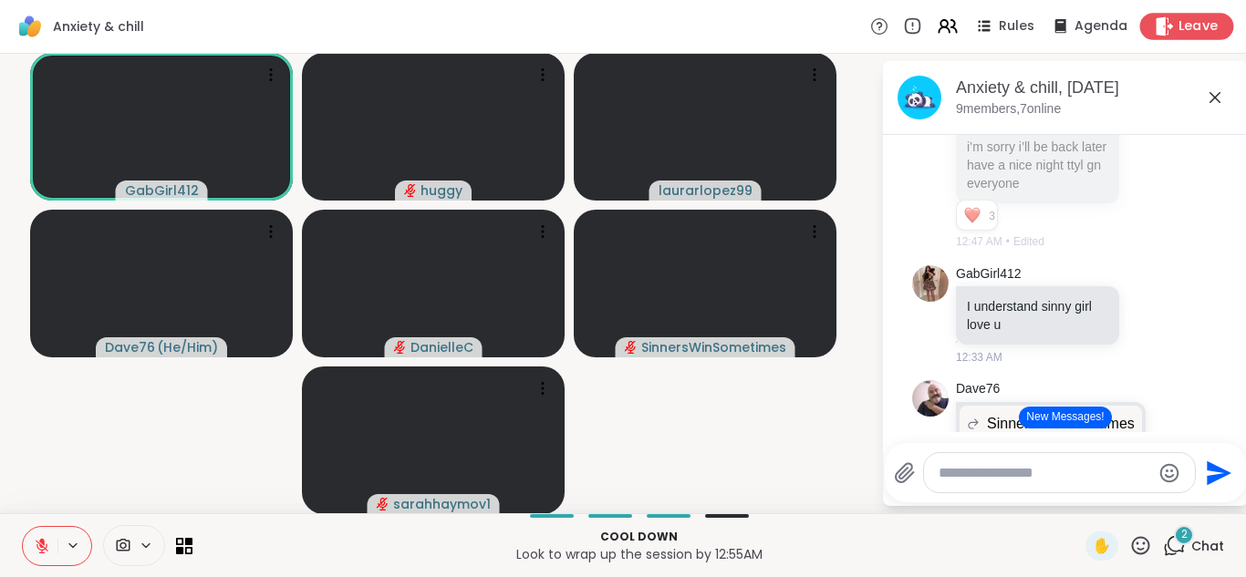
click at [1159, 25] on icon at bounding box center [1165, 25] width 17 height 19
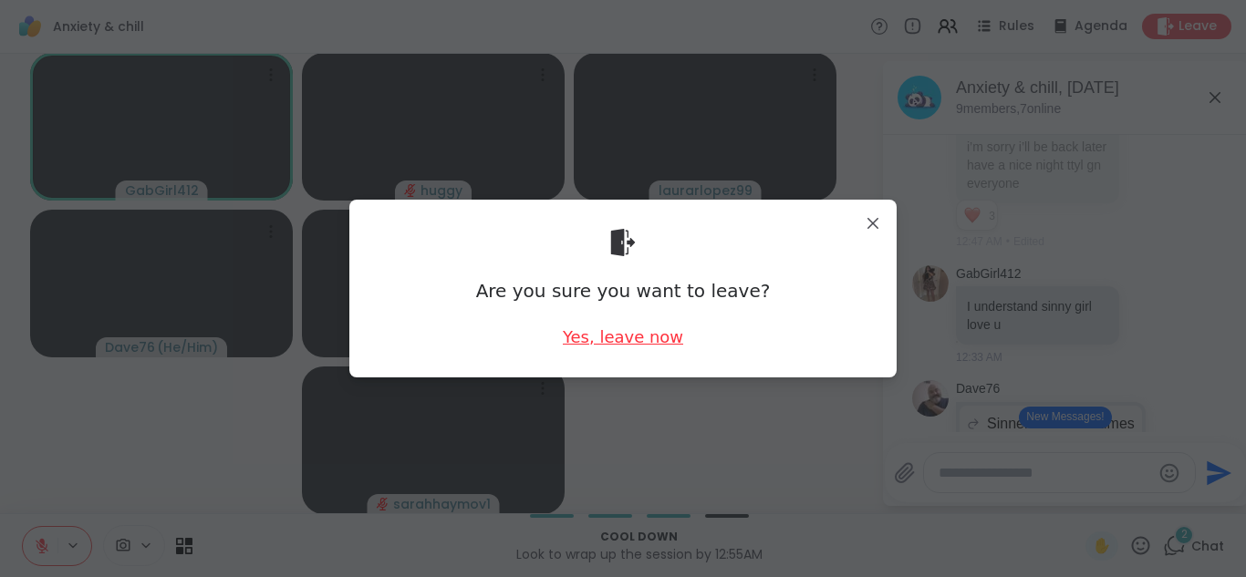
click at [637, 340] on div "Yes, leave now" at bounding box center [623, 337] width 120 height 23
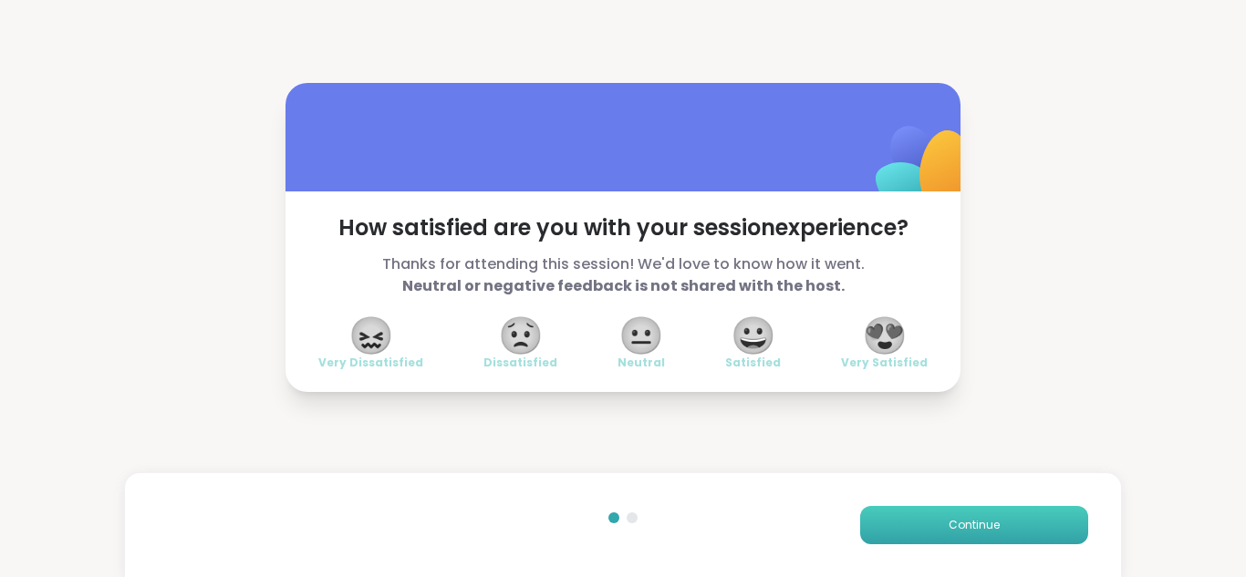
click at [864, 513] on button "Continue" at bounding box center [974, 525] width 228 height 38
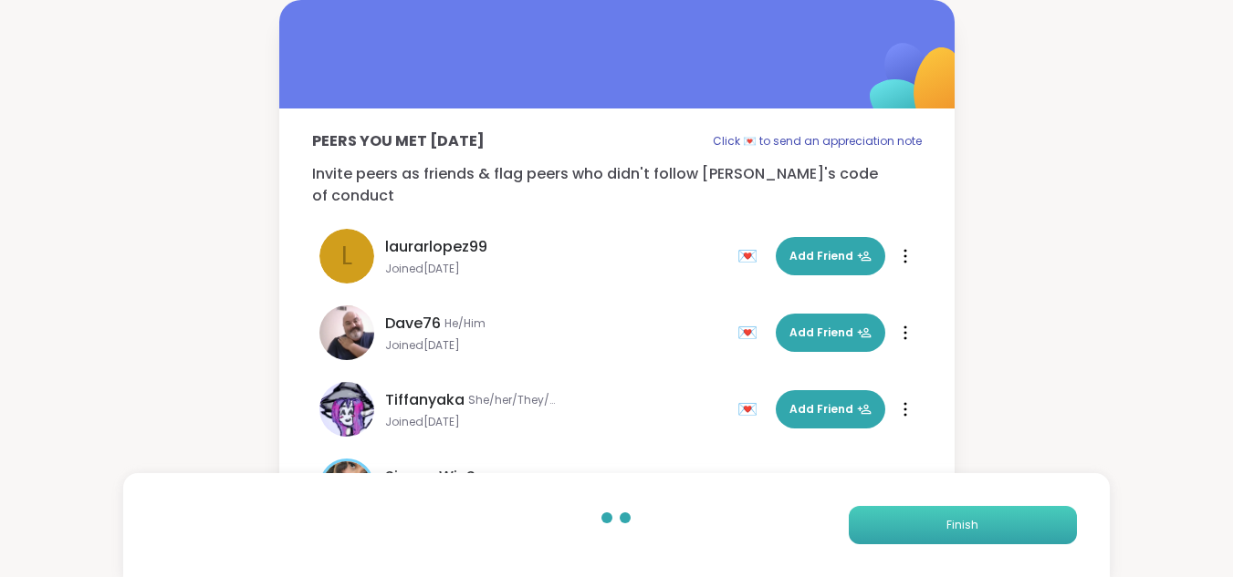
click at [864, 513] on button "Finish" at bounding box center [962, 525] width 228 height 38
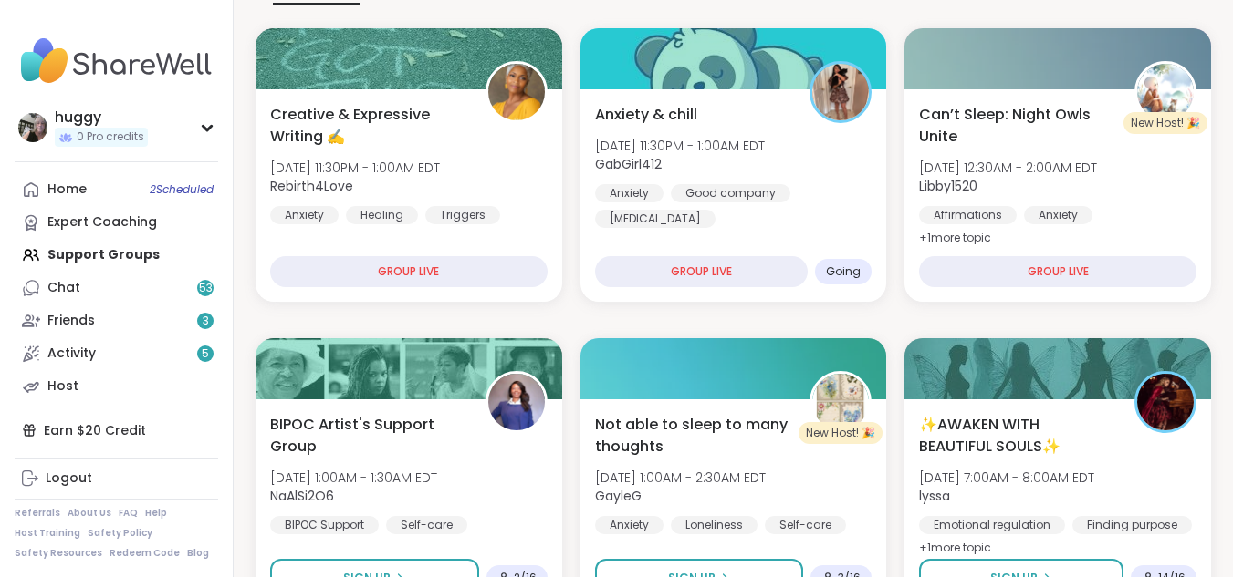
scroll to position [279, 0]
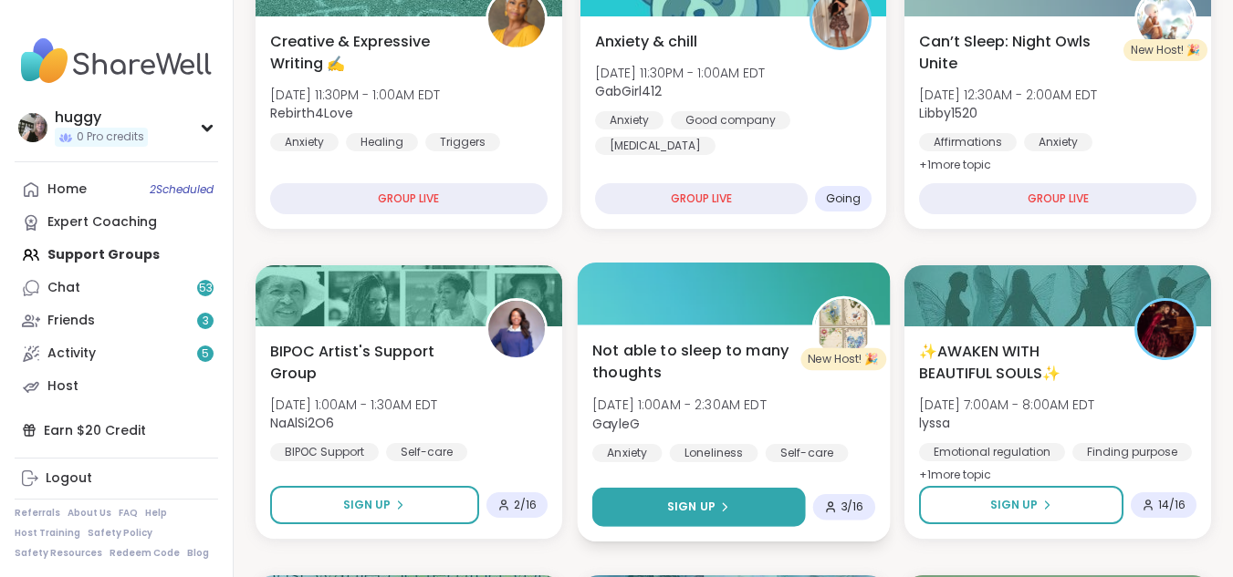
click at [731, 515] on button "Sign Up" at bounding box center [698, 507] width 213 height 39
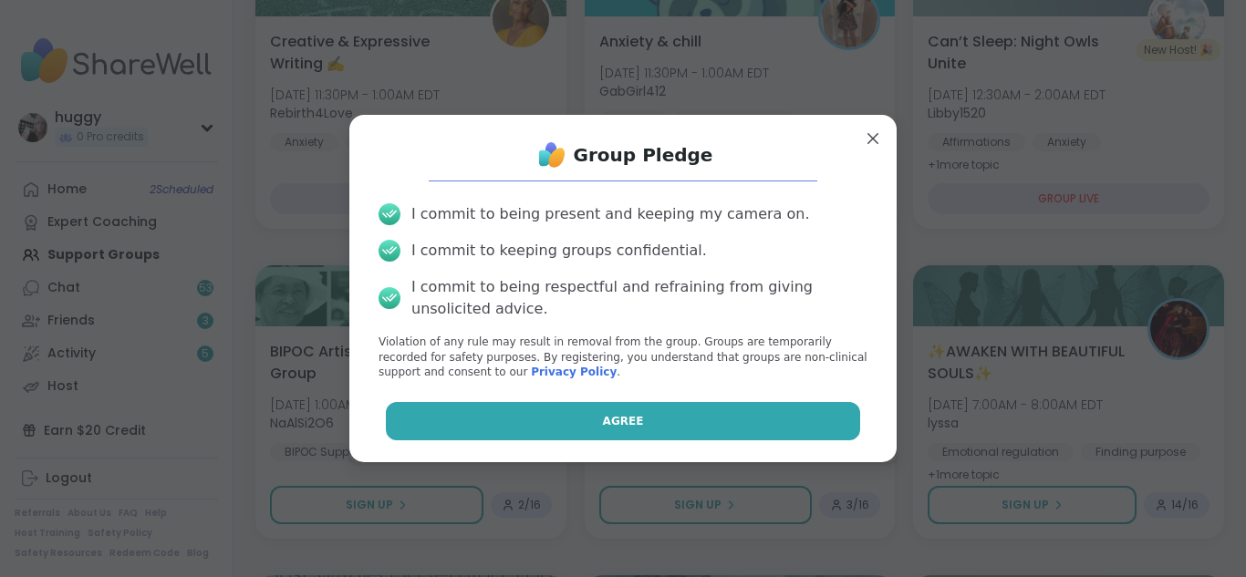
click at [715, 427] on button "Agree" at bounding box center [623, 421] width 475 height 38
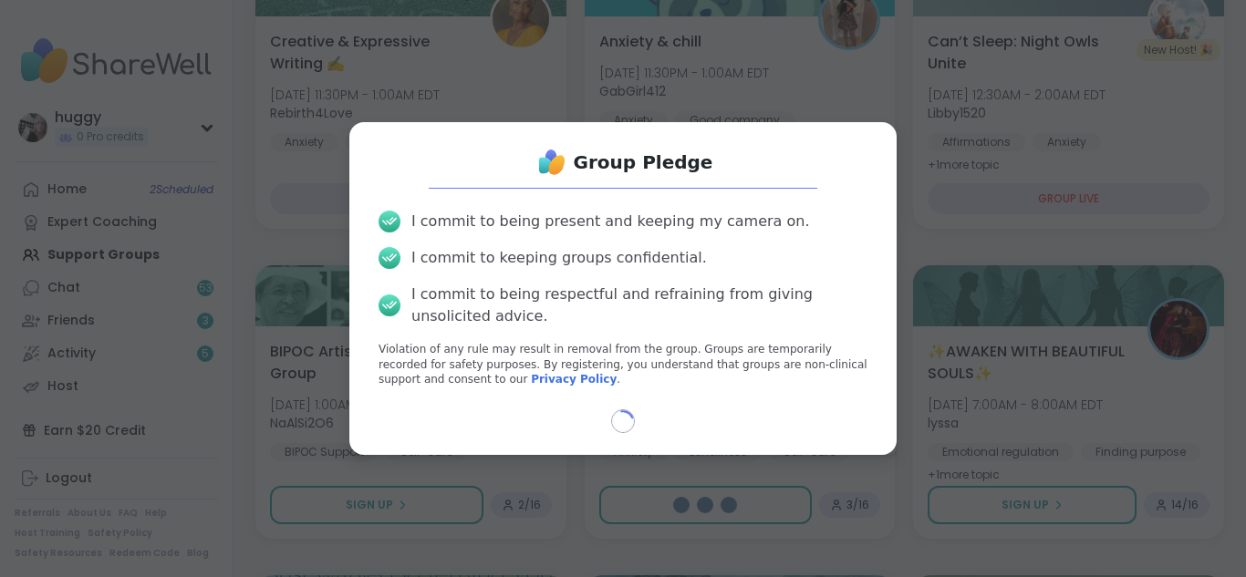
select select "**"
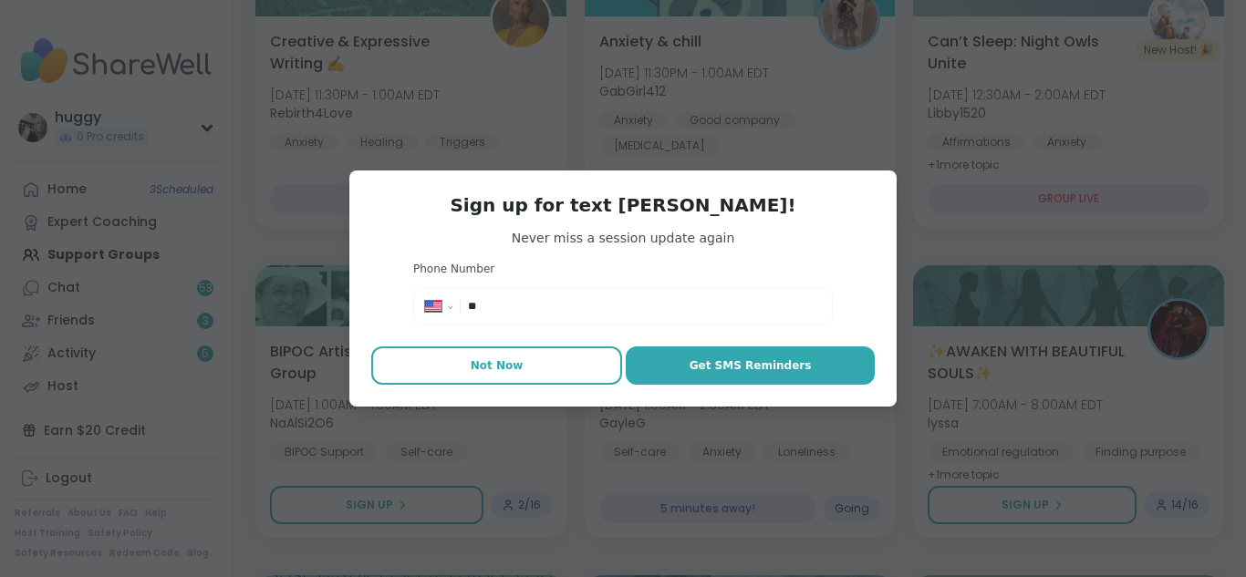
click at [540, 350] on button "Not Now" at bounding box center [496, 366] width 251 height 38
type textarea "*"
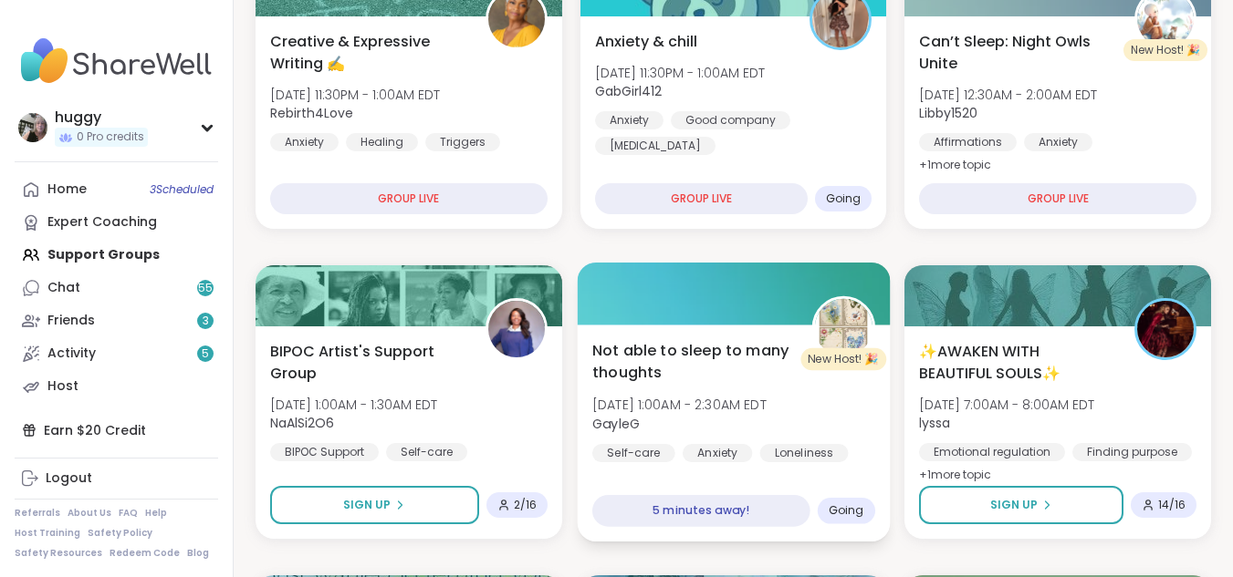
click at [841, 509] on span "Going" at bounding box center [845, 511] width 36 height 15
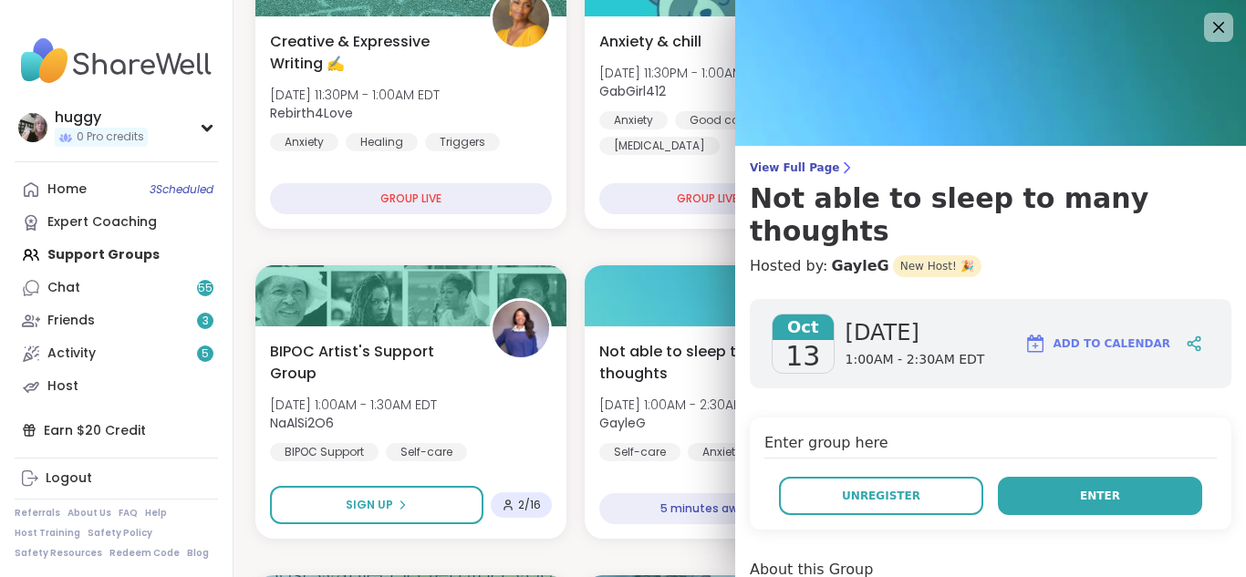
click at [1028, 477] on button "Enter" at bounding box center [1100, 496] width 204 height 38
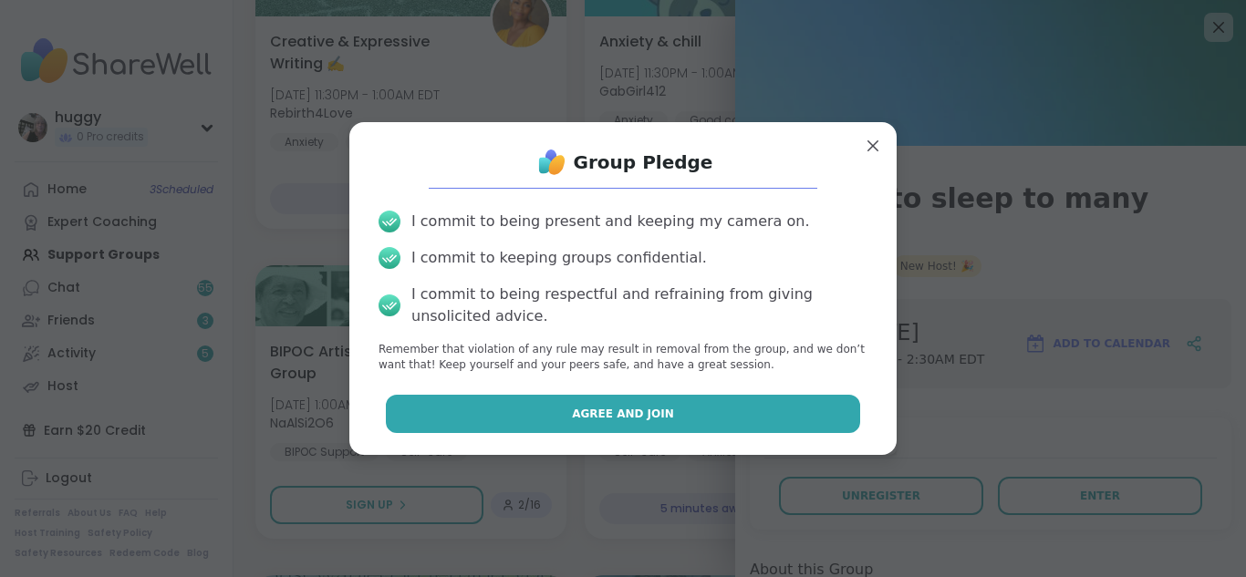
click at [692, 413] on button "Agree and Join" at bounding box center [623, 414] width 475 height 38
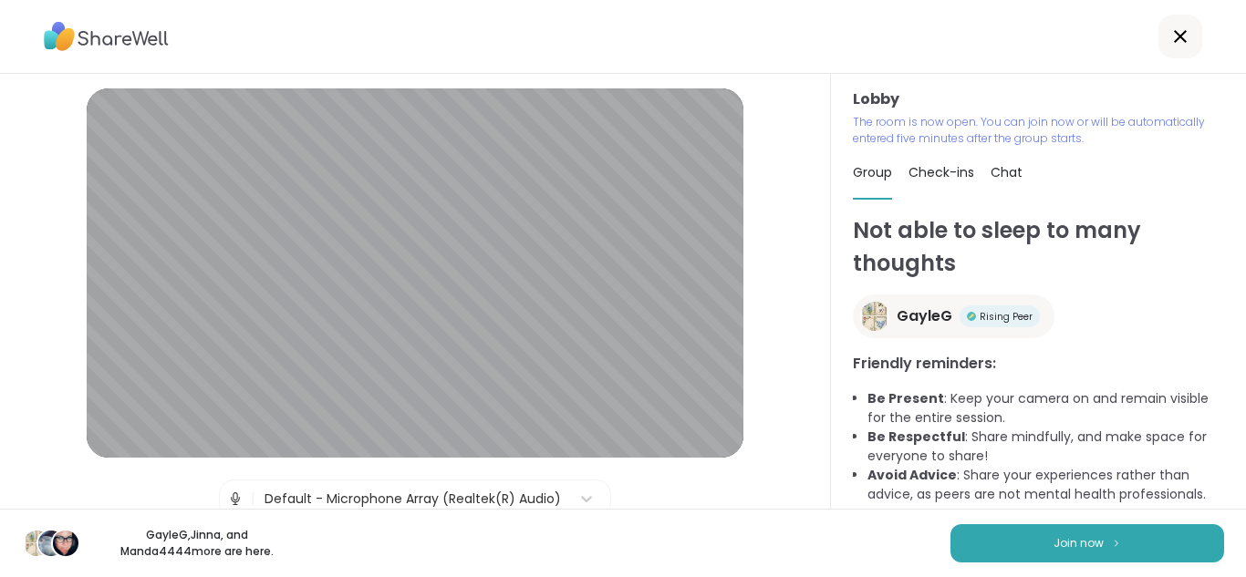
click at [1111, 548] on img at bounding box center [1116, 543] width 11 height 10
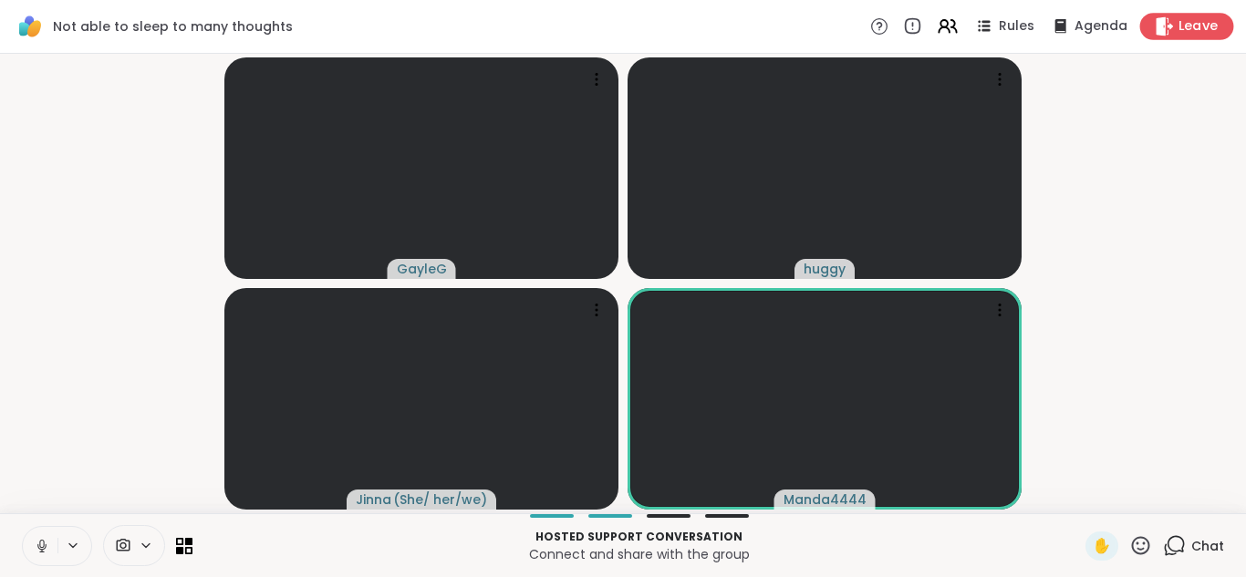
click at [1179, 29] on span "Leave" at bounding box center [1199, 26] width 40 height 19
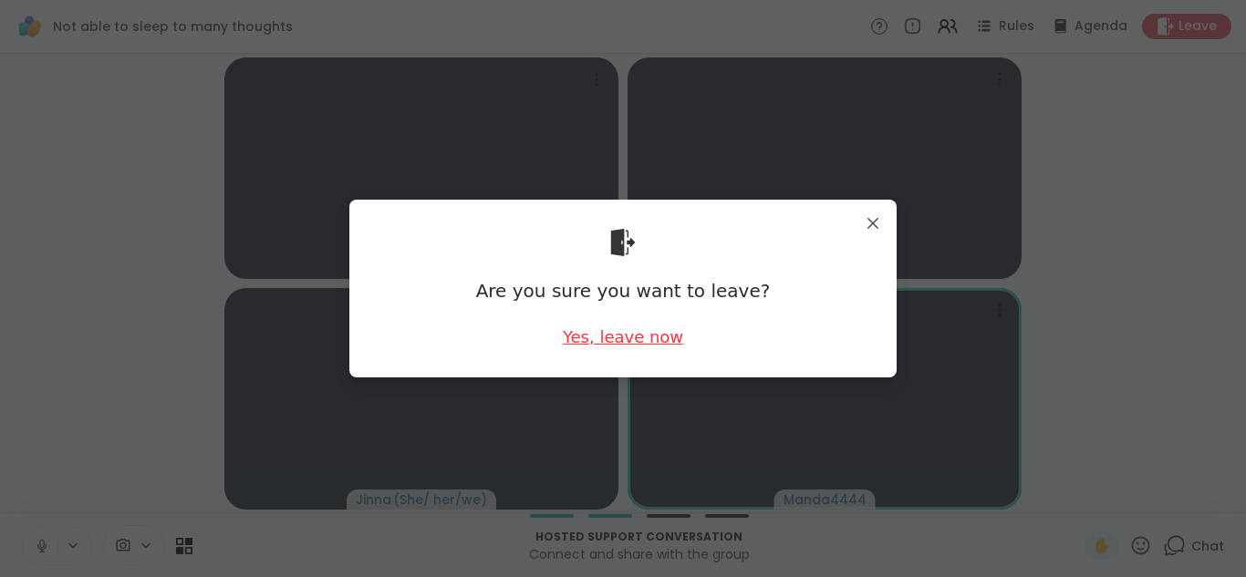
click at [653, 333] on div "Yes, leave now" at bounding box center [623, 337] width 120 height 23
